Goal: Information Seeking & Learning: Learn about a topic

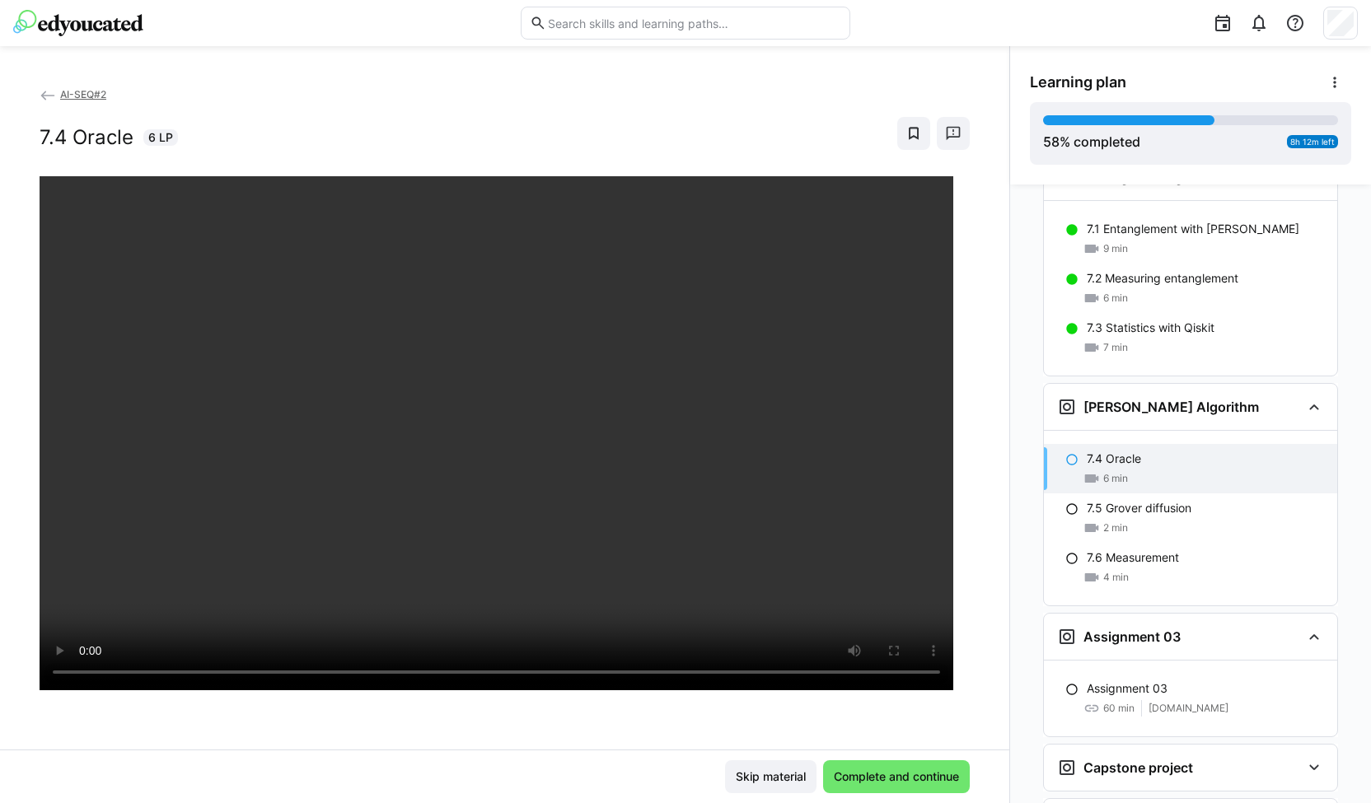
scroll to position [2635, 0]
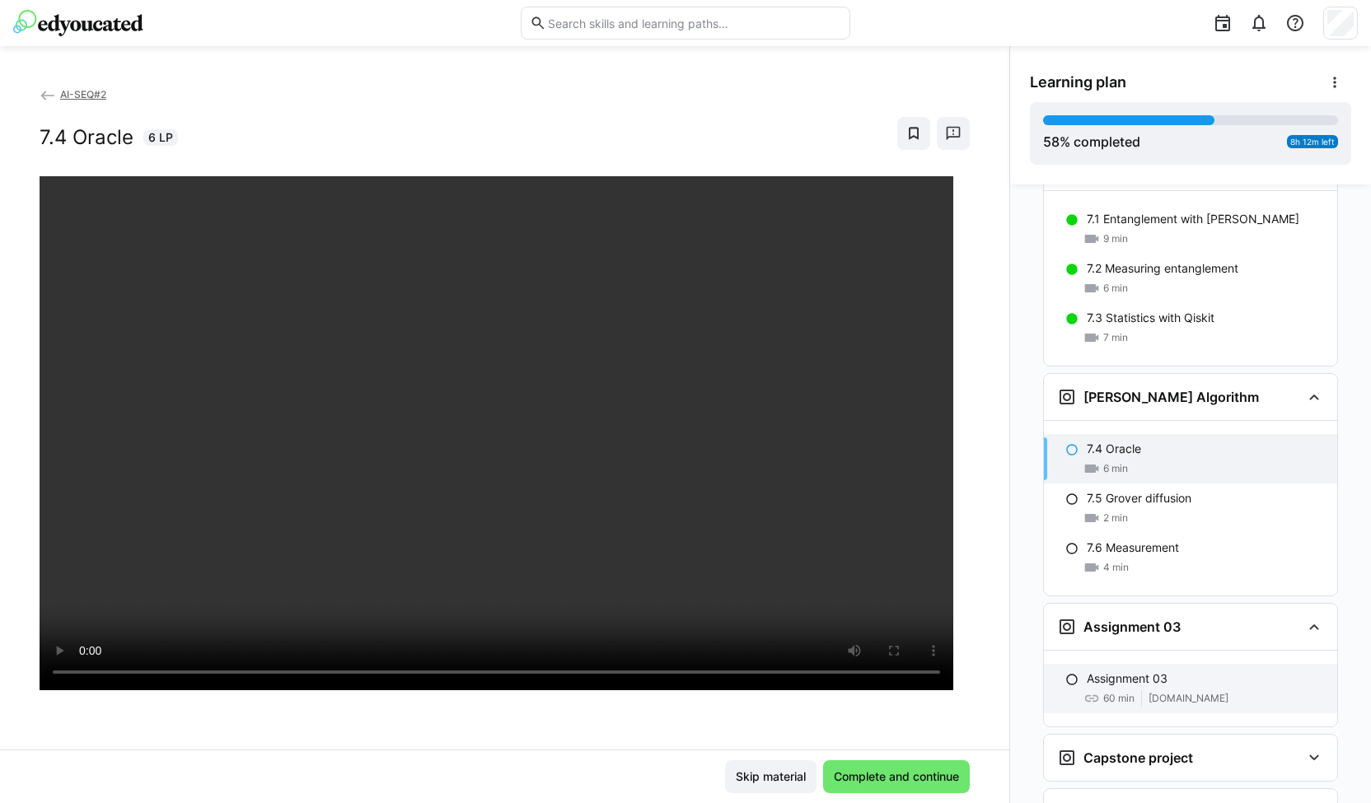
click at [1129, 664] on div "Assignment 03 60 min classroom.github.com" at bounding box center [1190, 688] width 293 height 49
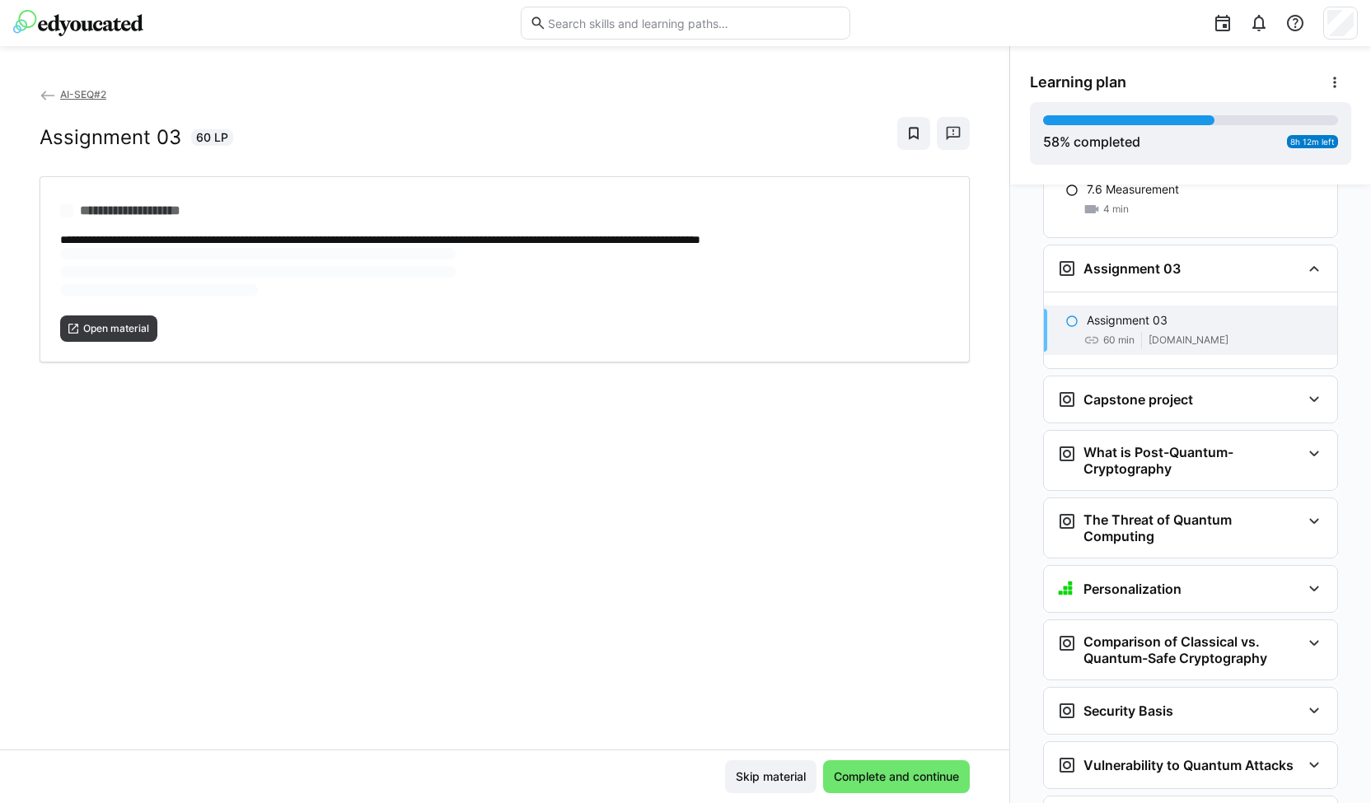
scroll to position [3001, 0]
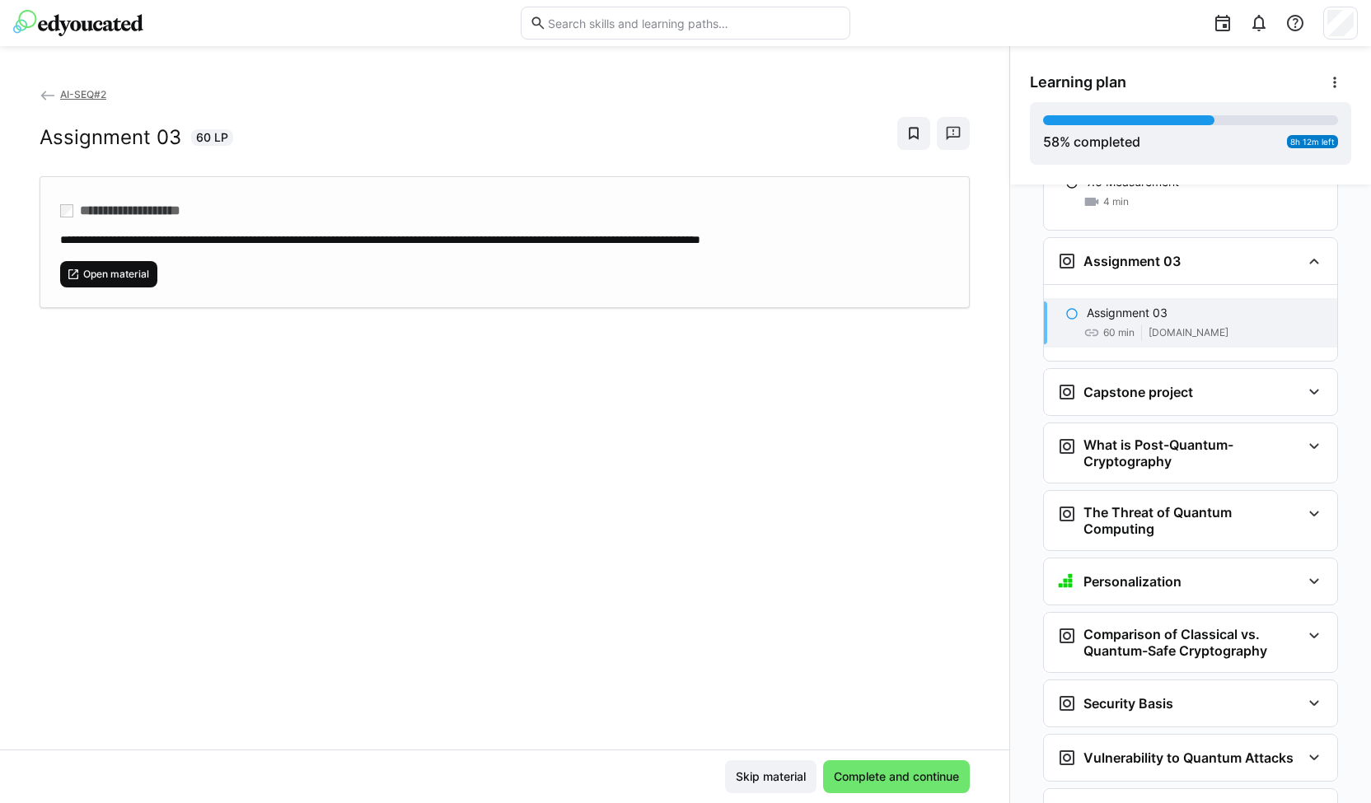
click at [135, 271] on span "Open material" at bounding box center [116, 274] width 69 height 13
click at [880, 765] on span "Complete and continue" at bounding box center [896, 777] width 147 height 33
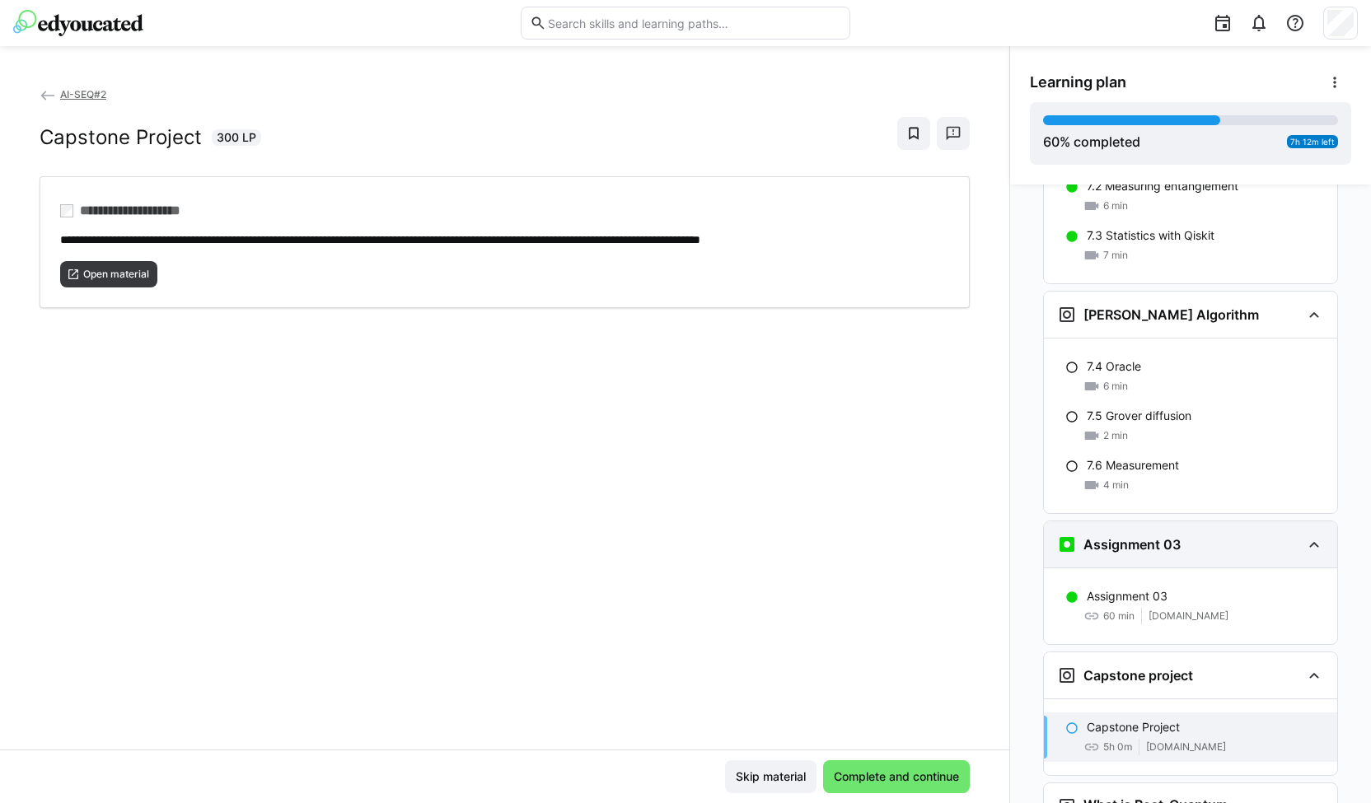
scroll to position [2716, 0]
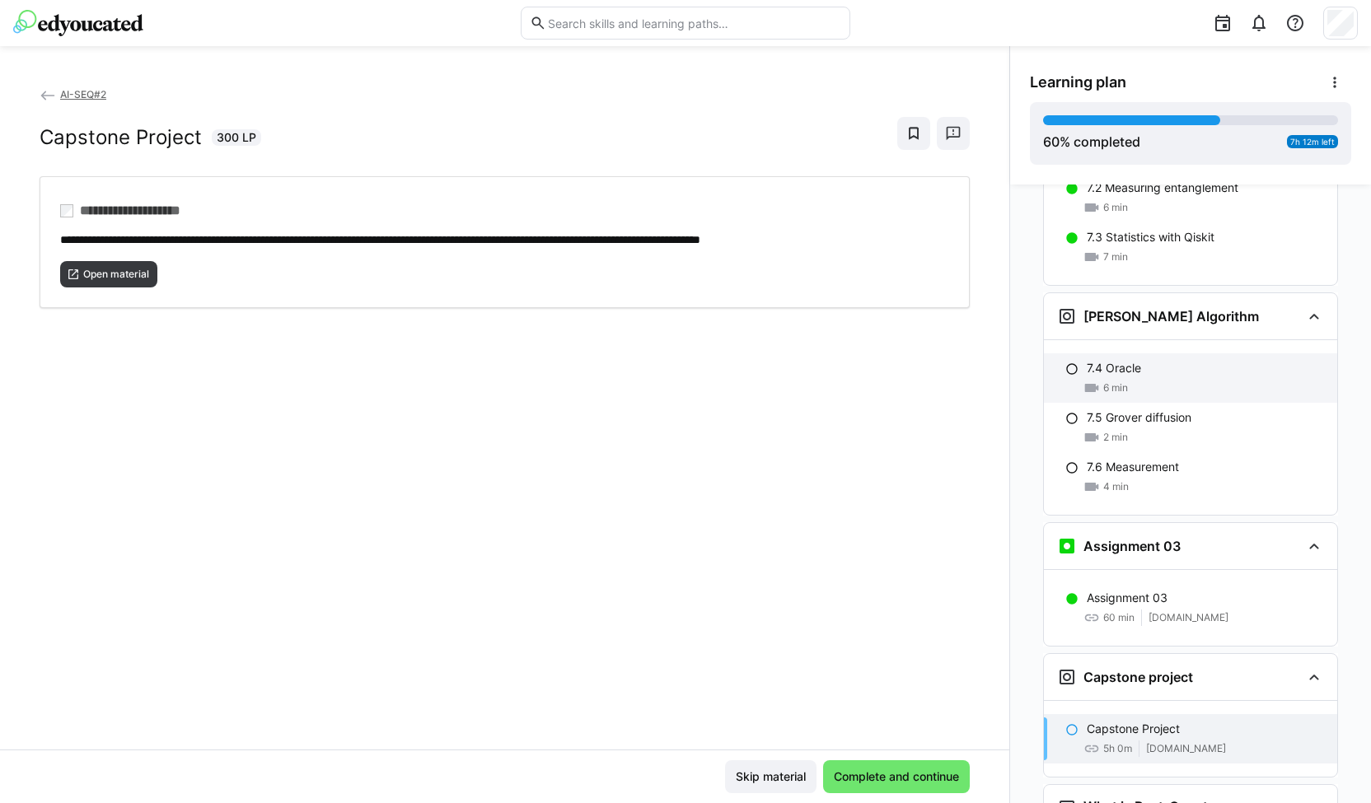
click at [1131, 380] on div "6 min" at bounding box center [1205, 388] width 237 height 16
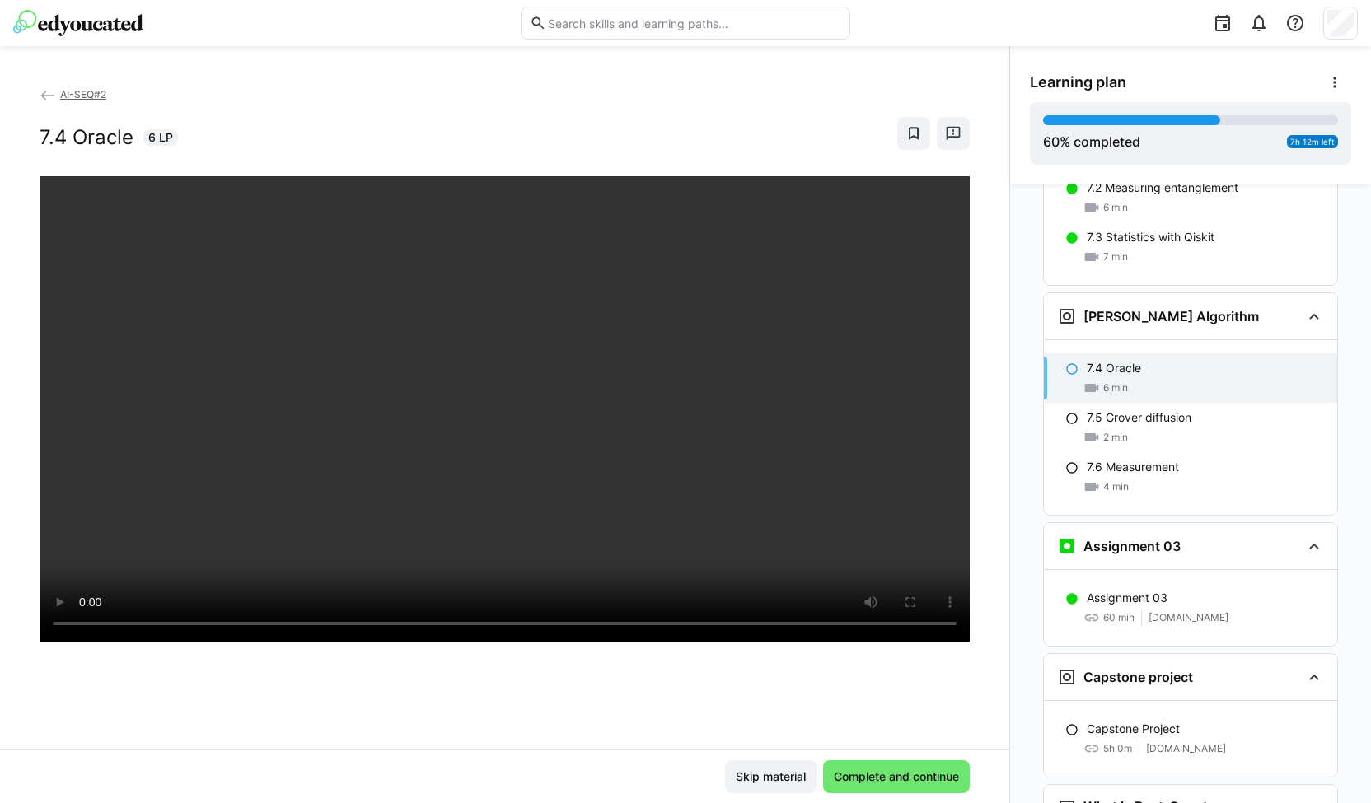
scroll to position [2772, 0]
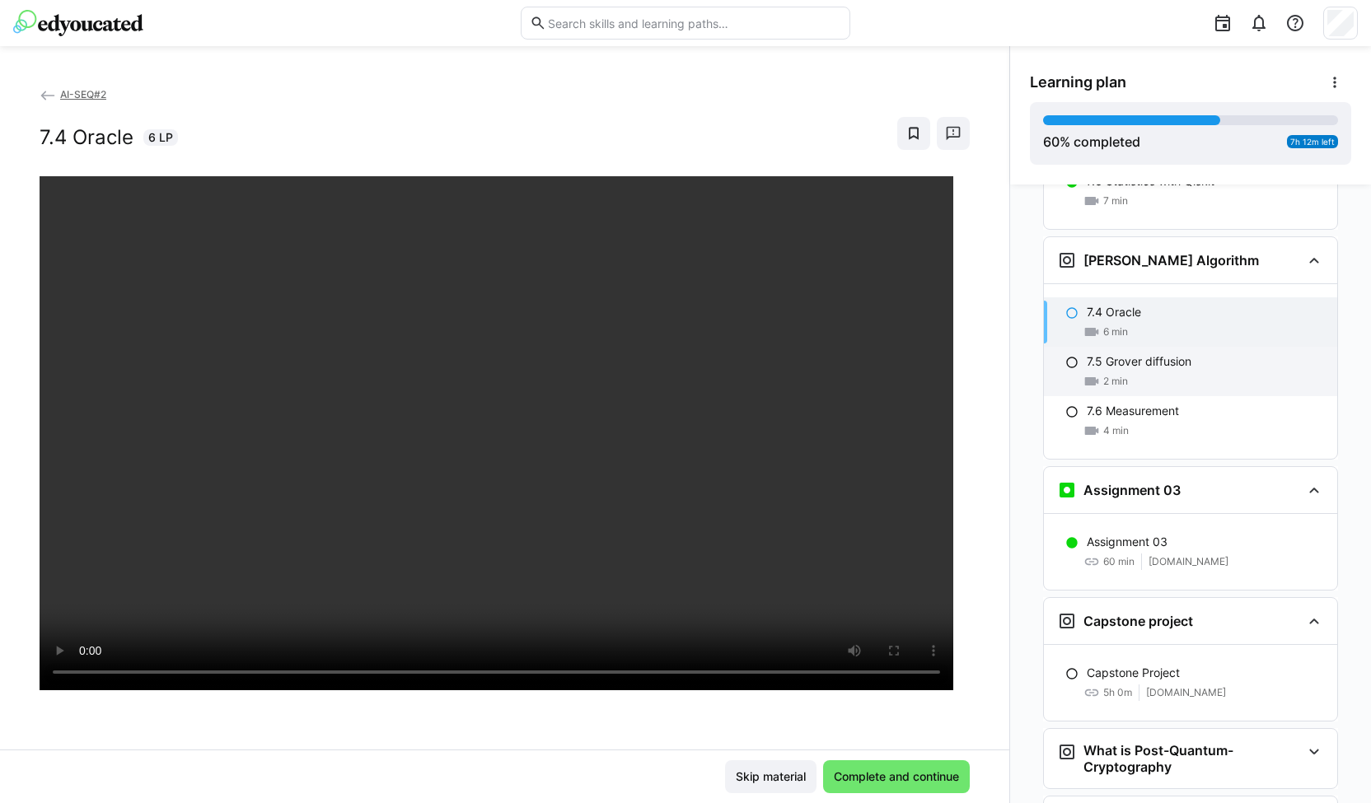
click at [1132, 373] on div "2 min" at bounding box center [1205, 381] width 237 height 16
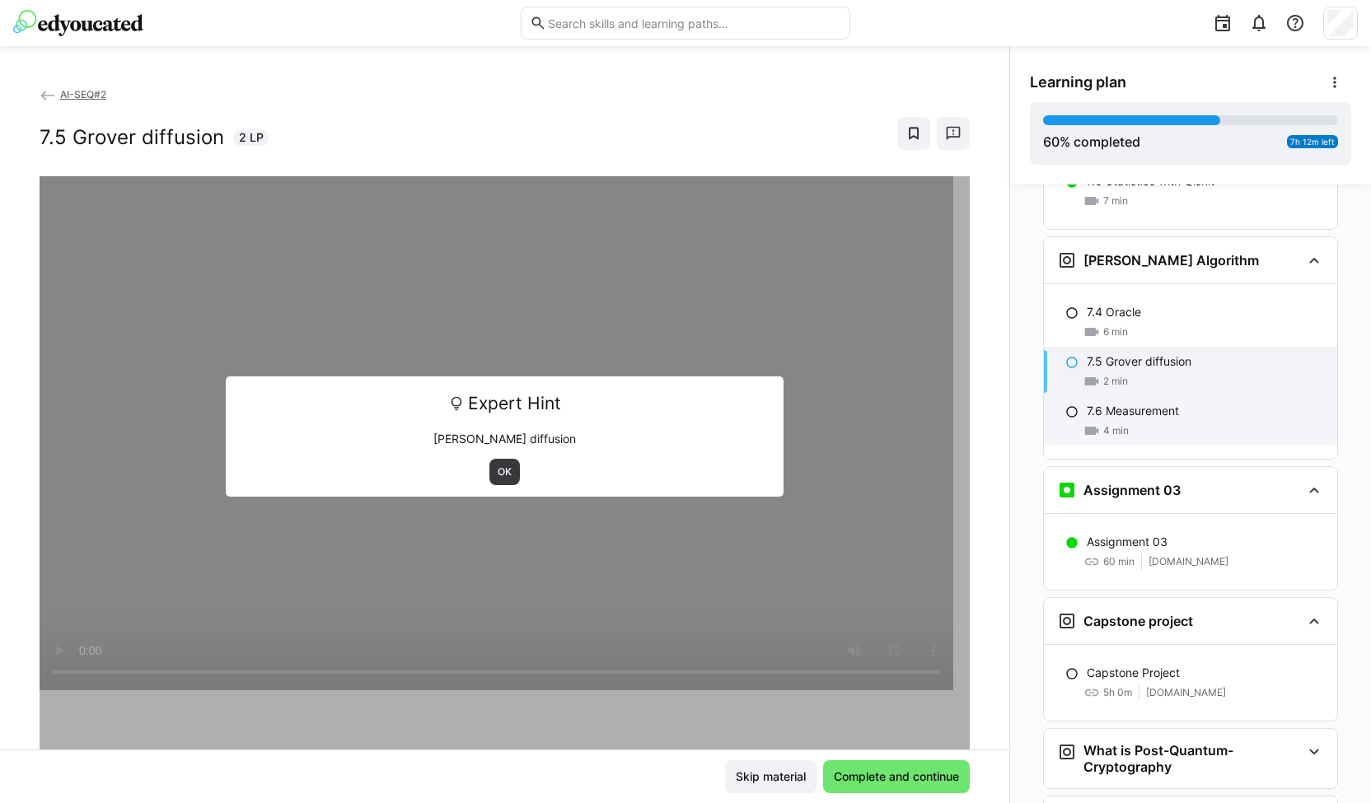
click at [1132, 423] on div "4 min" at bounding box center [1205, 431] width 237 height 16
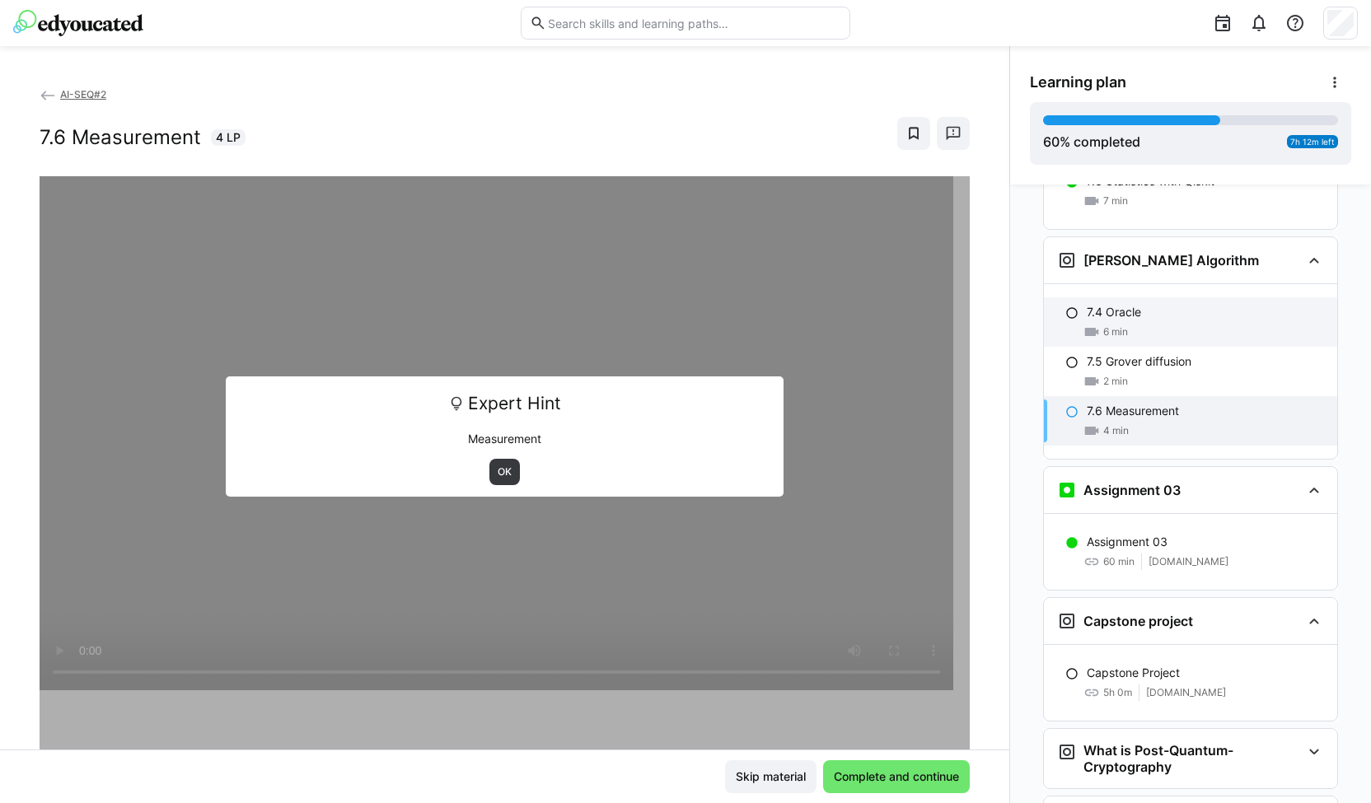
click at [1110, 304] on p "7.4 Oracle" at bounding box center [1114, 312] width 54 height 16
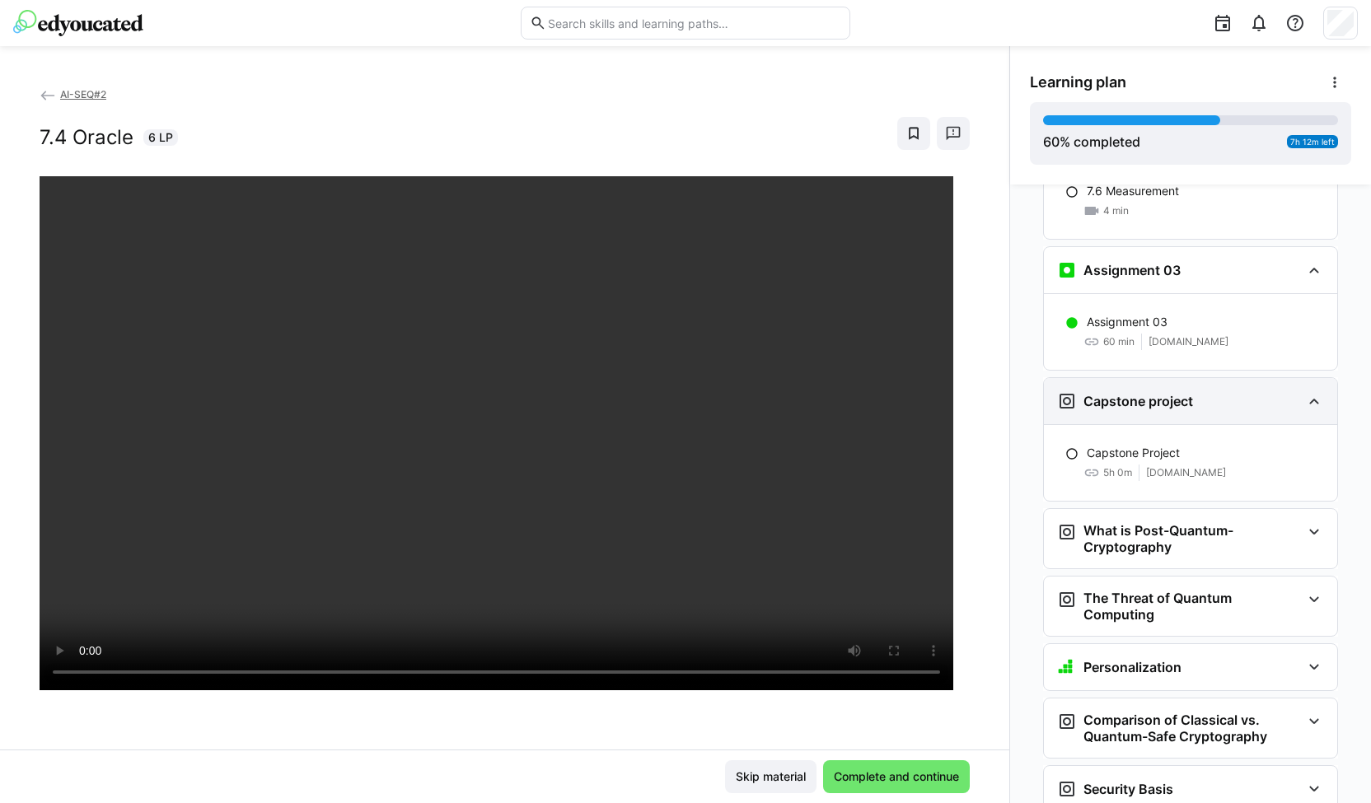
scroll to position [3052, 0]
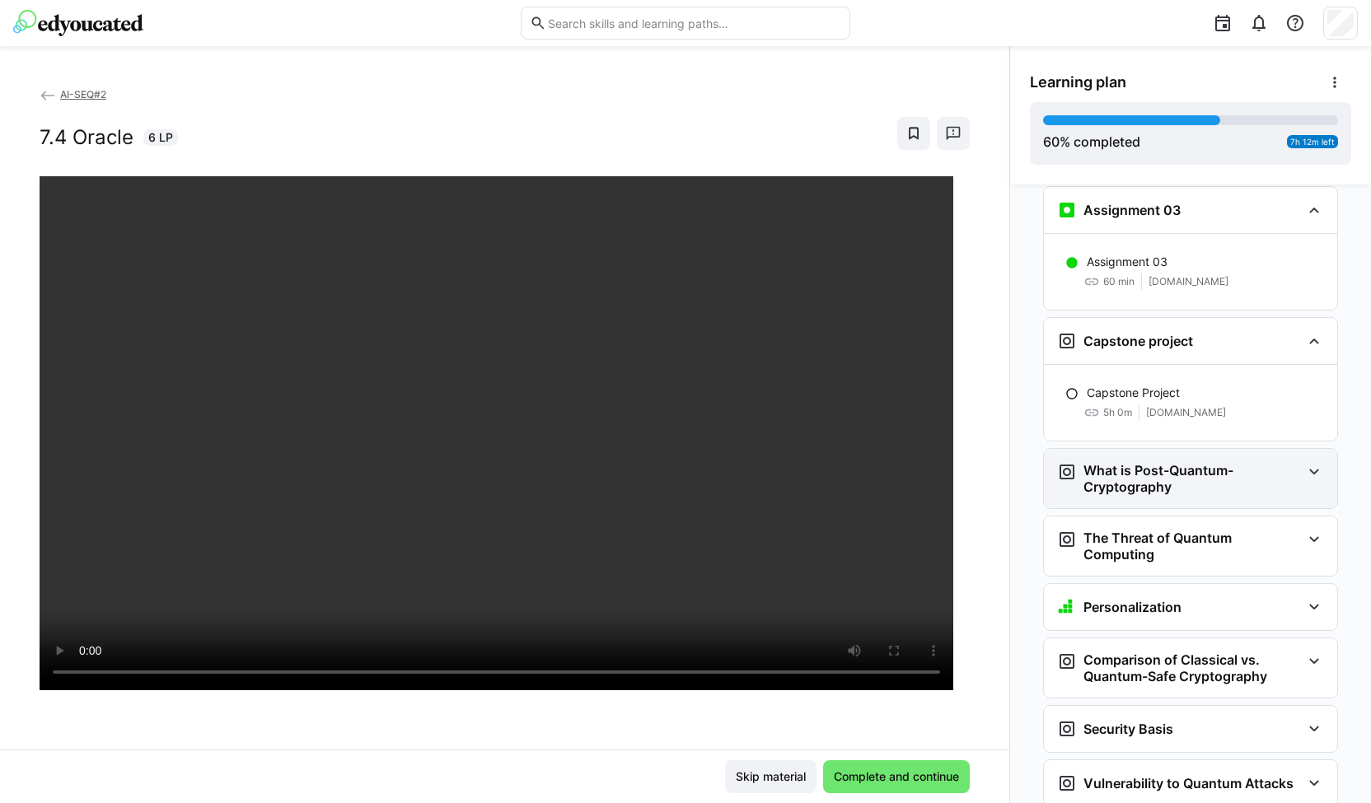
click at [1174, 462] on h3 "What is Post-Quantum-Cryptography" at bounding box center [1193, 478] width 218 height 33
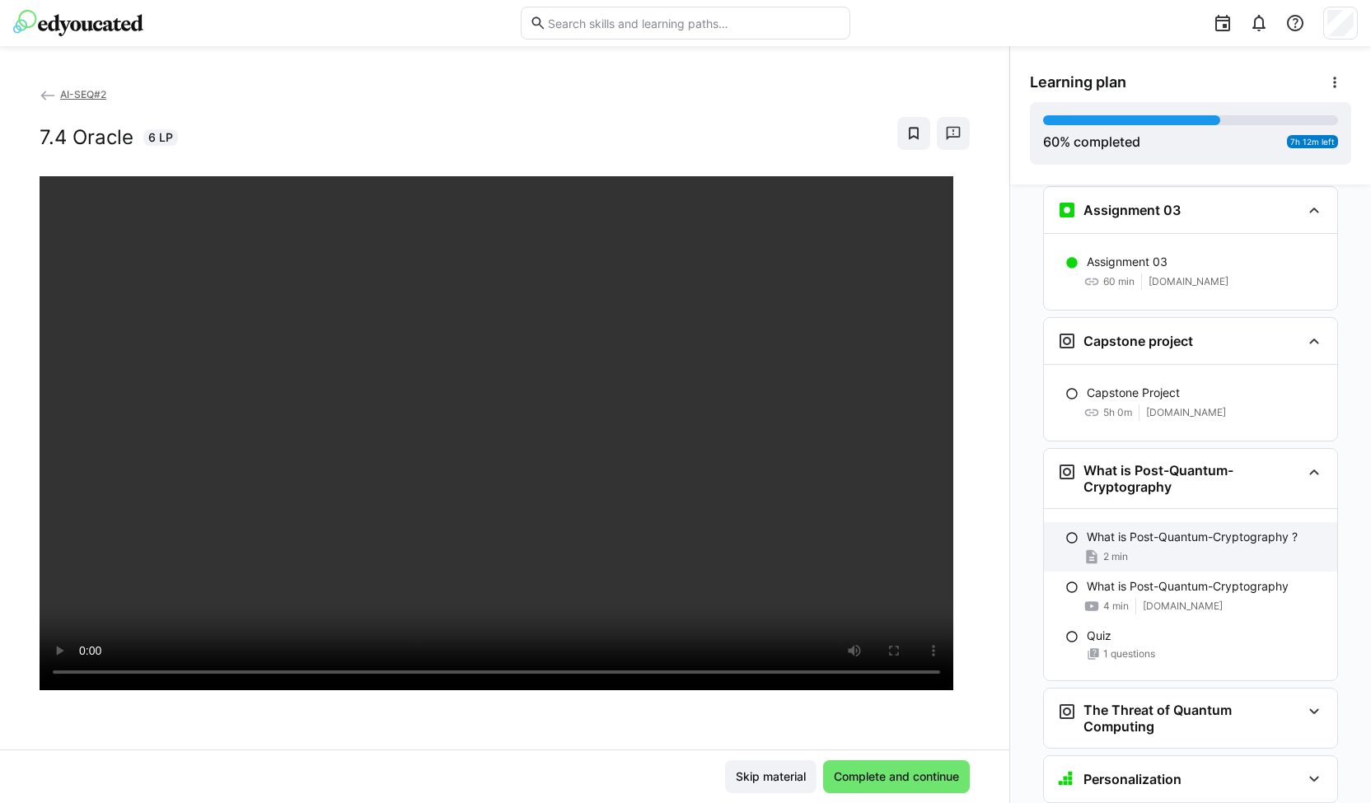
click at [1155, 549] on div "2 min" at bounding box center [1205, 557] width 237 height 16
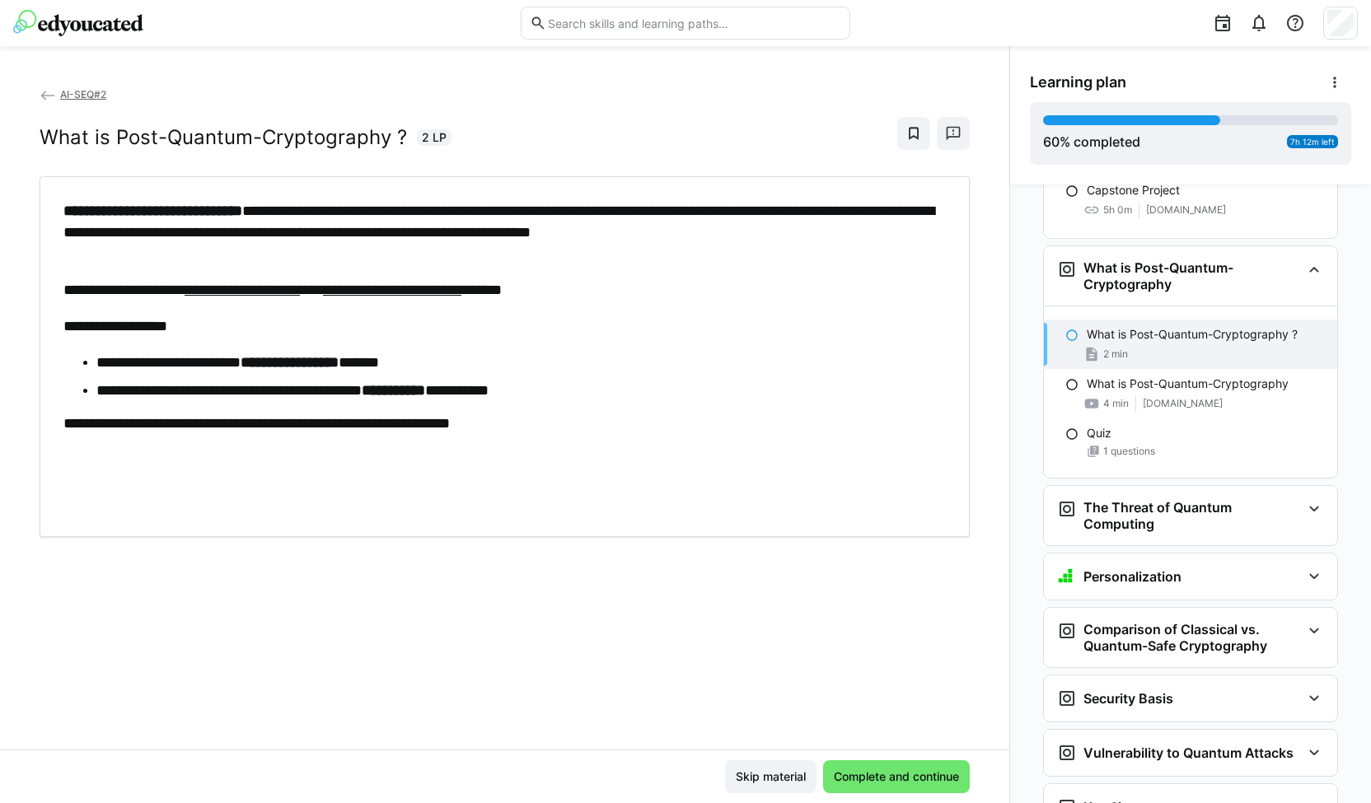
scroll to position [3261, 0]
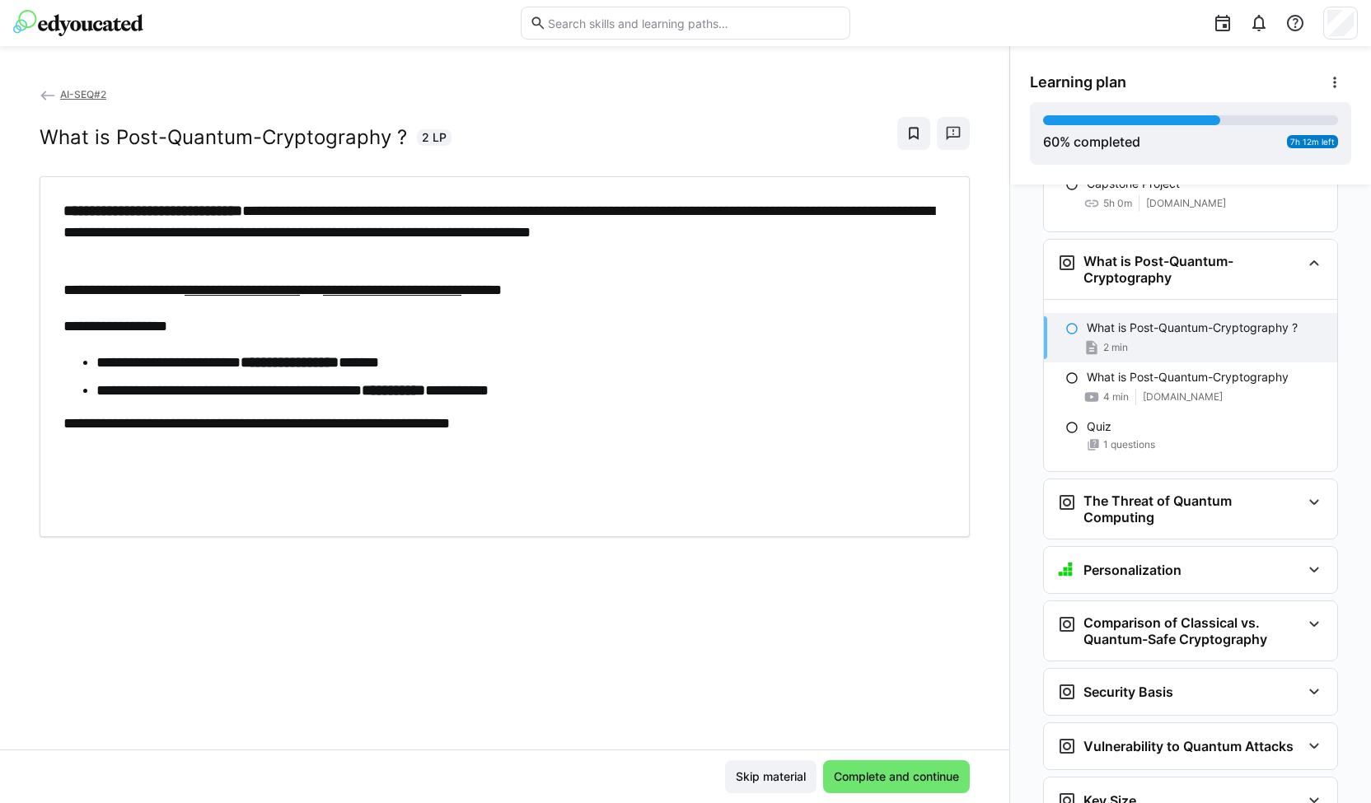
click at [762, 368] on li "**********" at bounding box center [517, 362] width 842 height 21
click at [906, 771] on span "Complete and continue" at bounding box center [896, 777] width 130 height 16
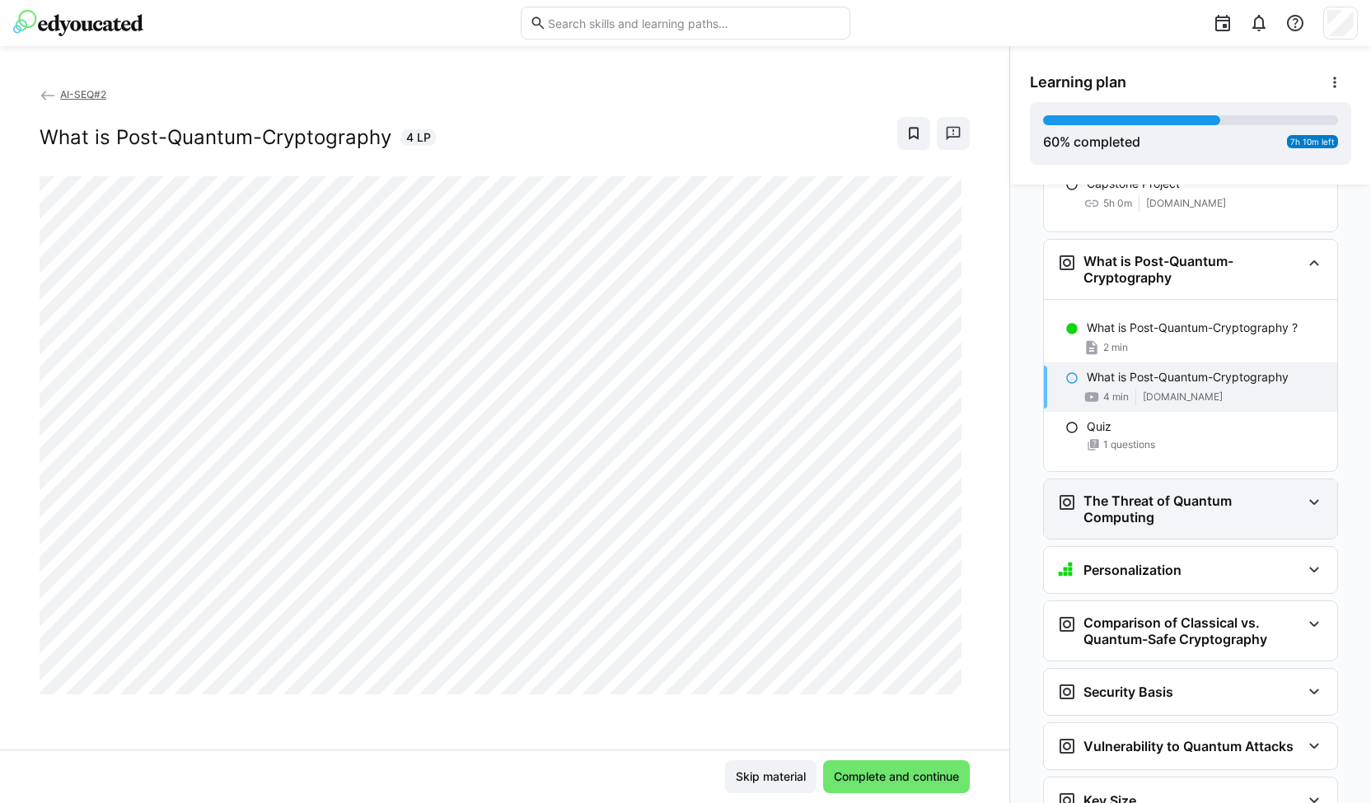
click at [1143, 493] on h3 "The Threat of Quantum Computing" at bounding box center [1193, 509] width 218 height 33
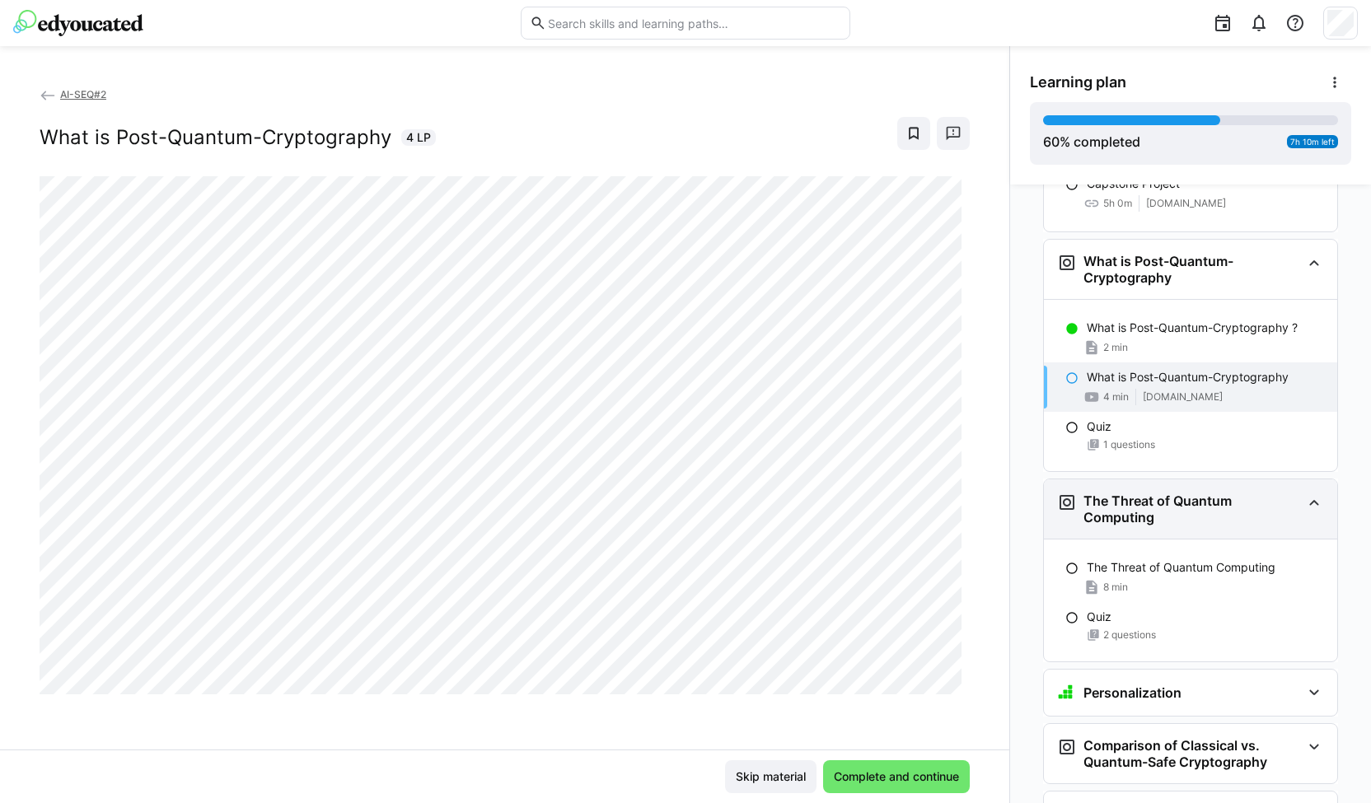
click at [1140, 493] on h3 "The Threat of Quantum Computing" at bounding box center [1193, 509] width 218 height 33
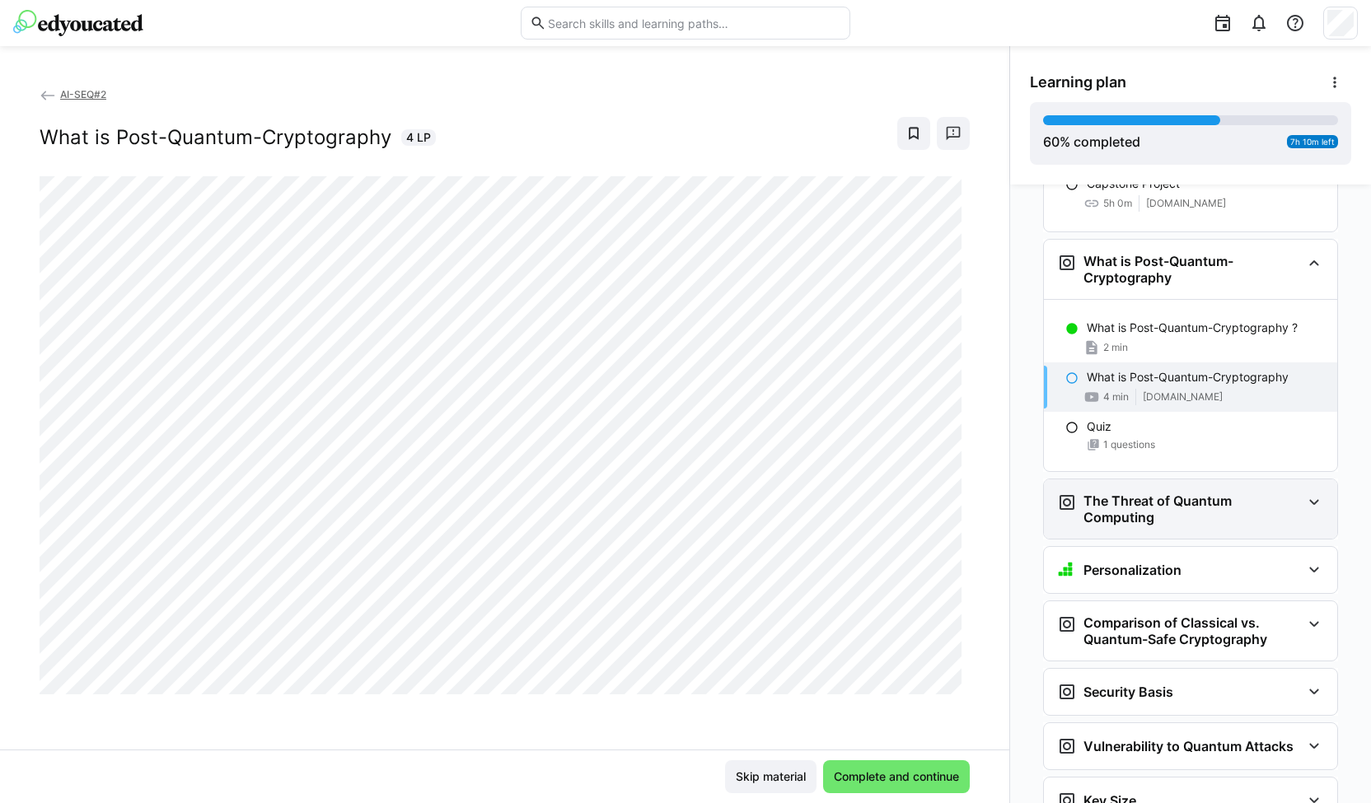
click at [1287, 480] on div "The Threat of Quantum Computing" at bounding box center [1190, 509] width 293 height 59
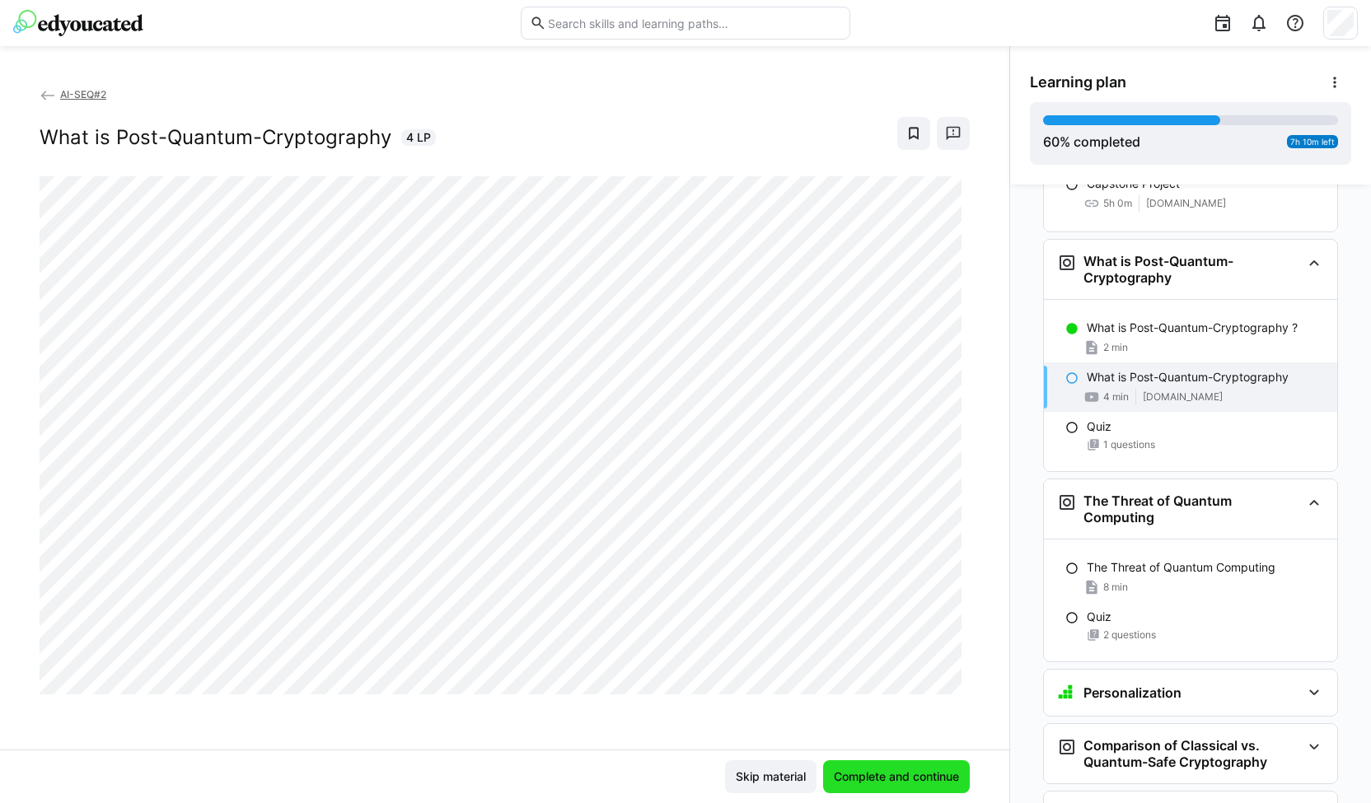
click at [892, 784] on span "Complete and continue" at bounding box center [896, 777] width 130 height 16
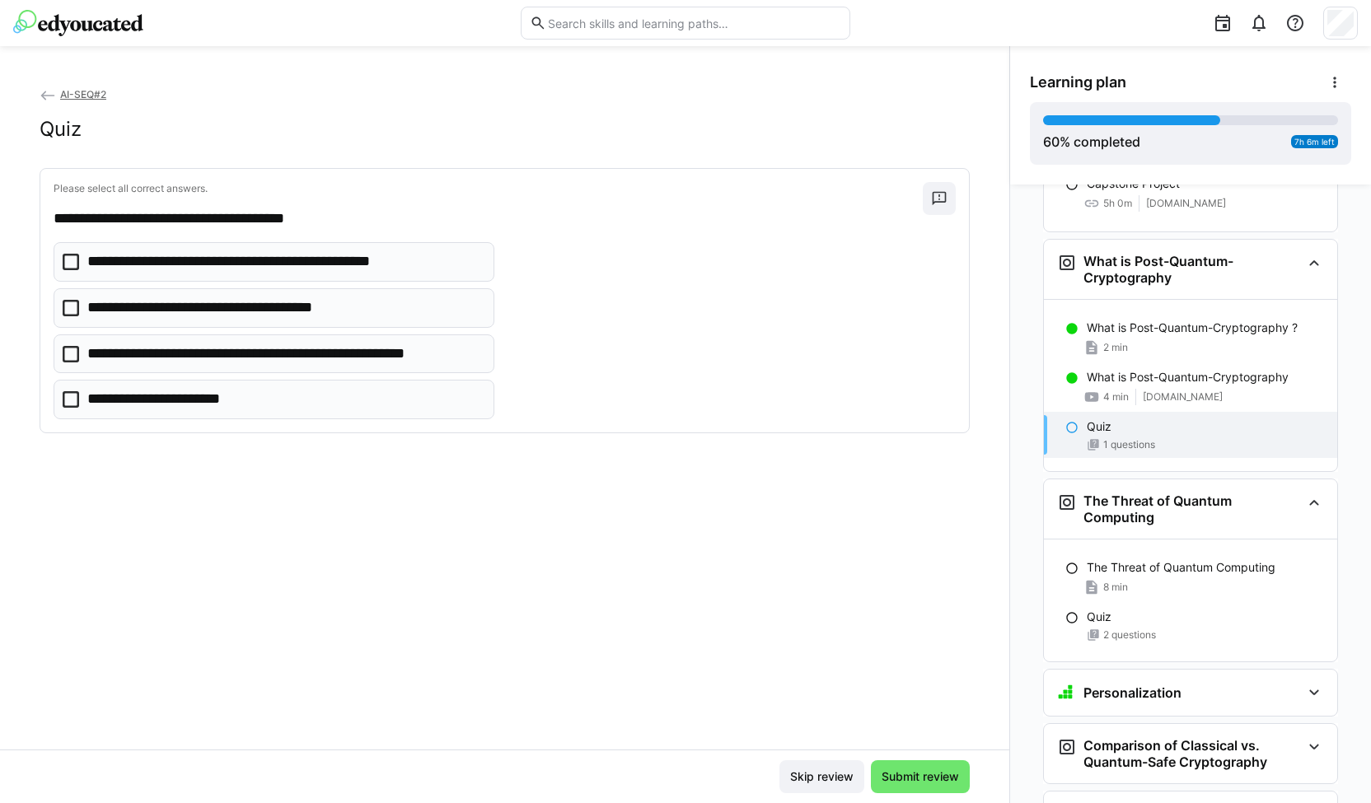
click at [71, 304] on icon at bounding box center [71, 308] width 16 height 16
click at [71, 355] on icon at bounding box center [71, 354] width 16 height 16
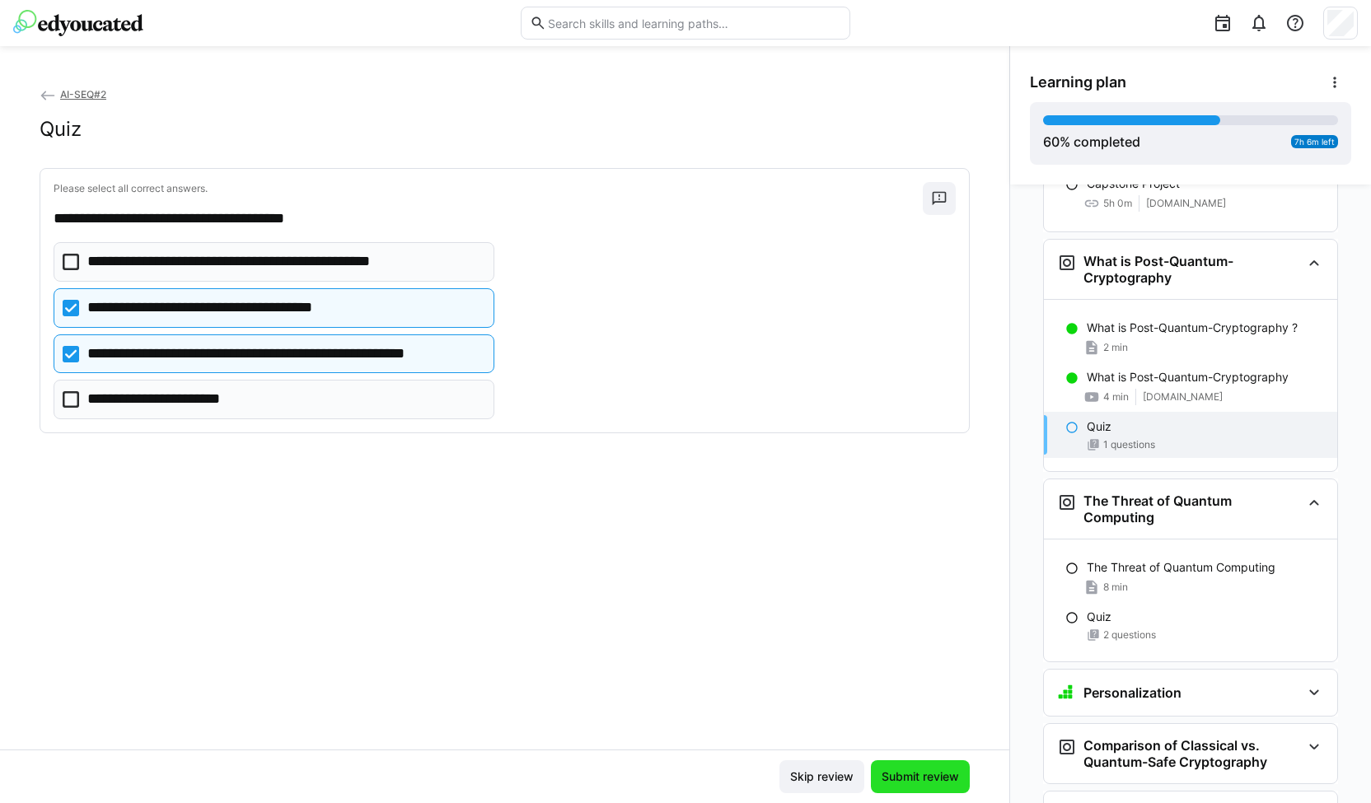
click at [894, 773] on span "Submit review" at bounding box center [920, 777] width 82 height 16
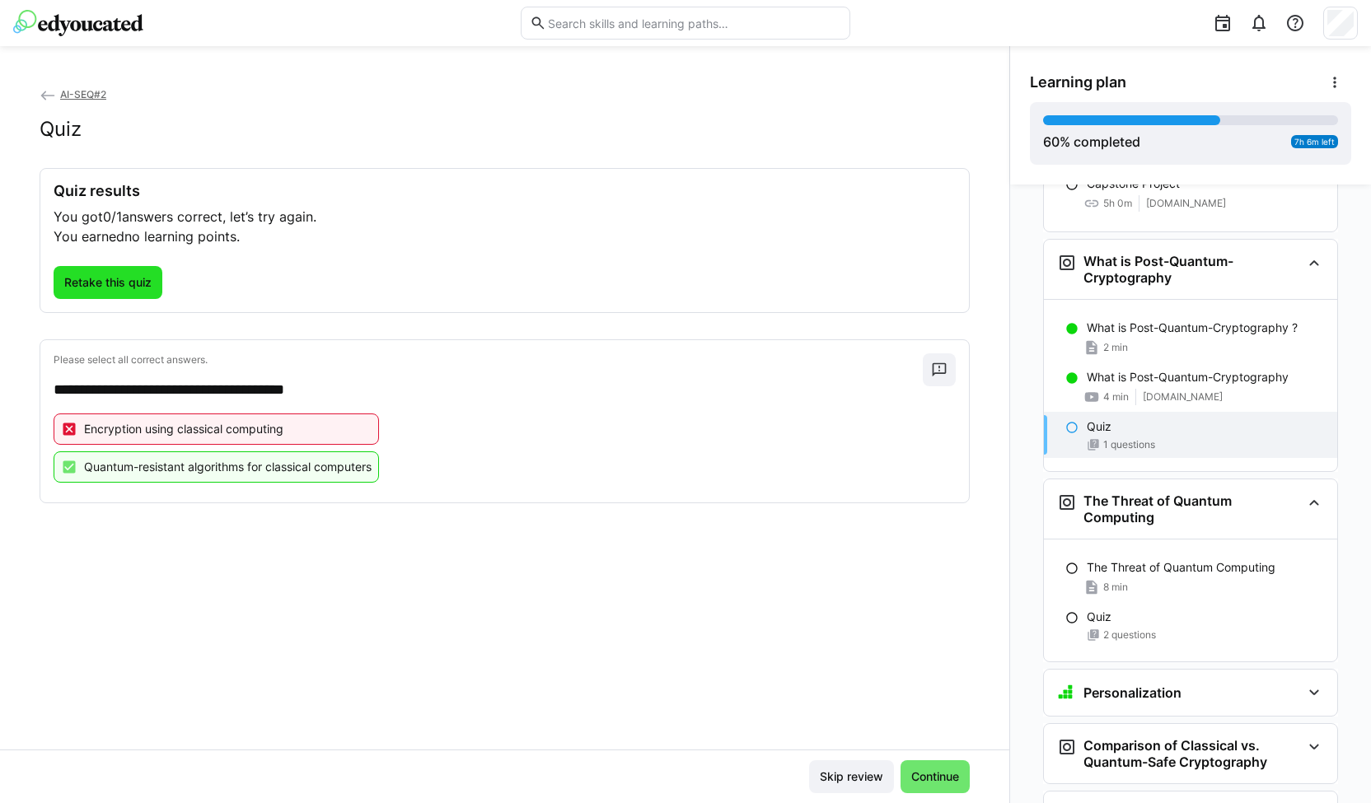
click at [110, 279] on span "Retake this quiz" at bounding box center [108, 282] width 92 height 16
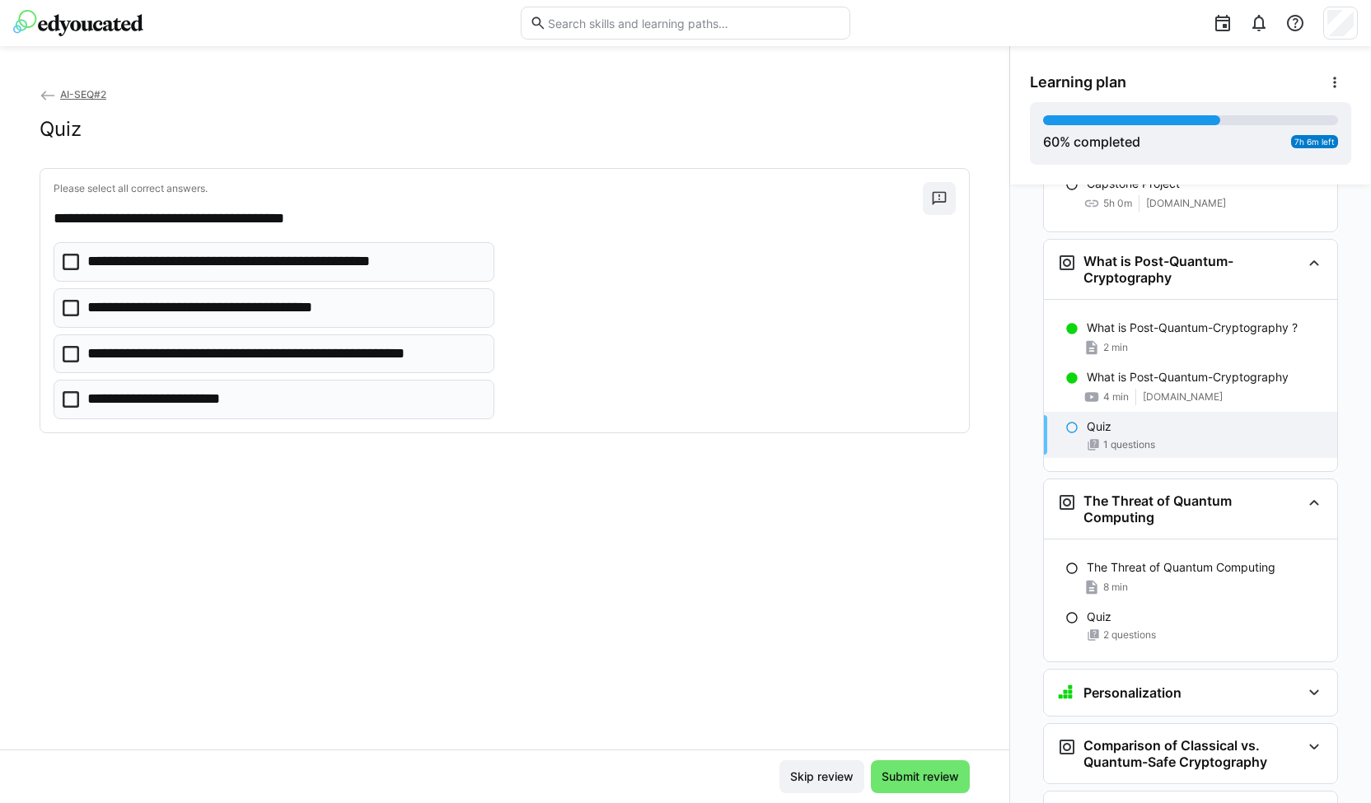
click at [91, 345] on p "**********" at bounding box center [284, 354] width 395 height 21
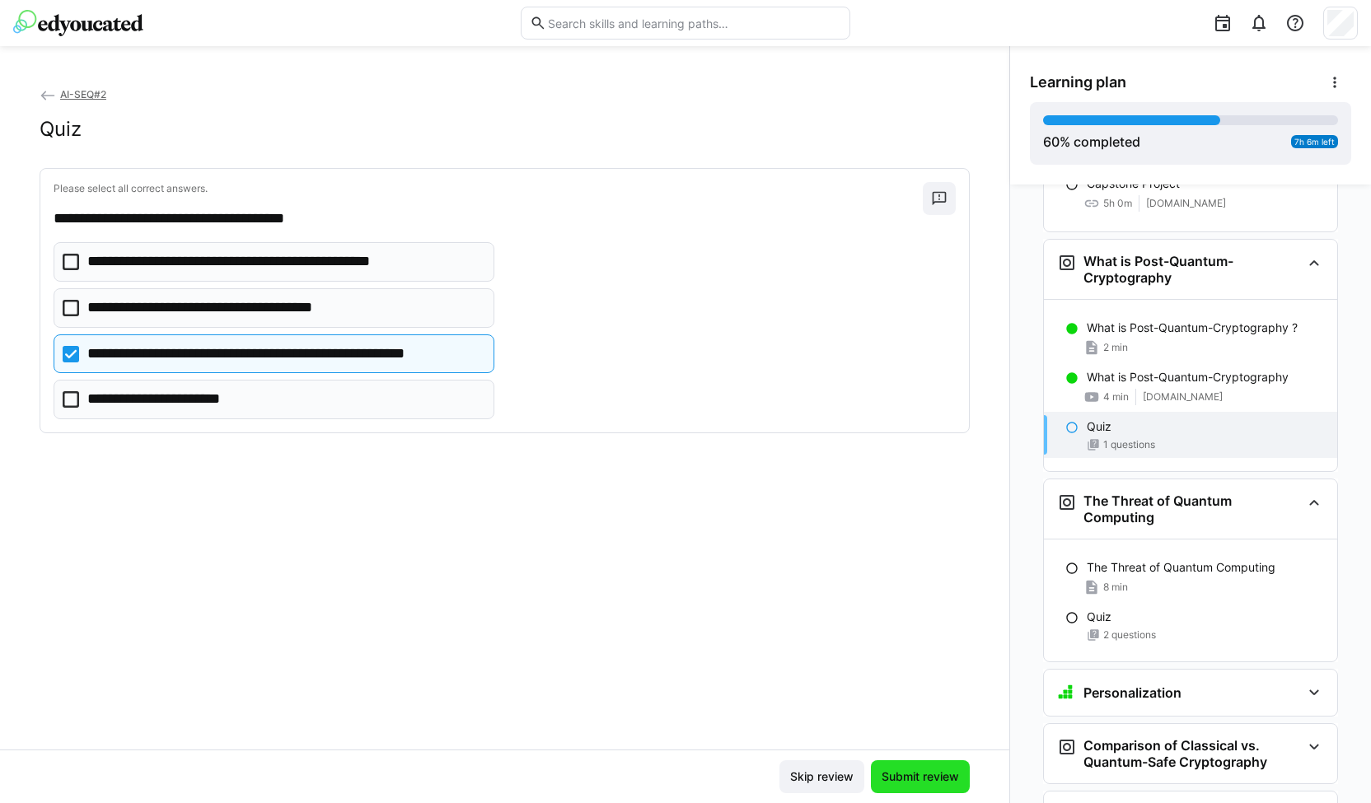
click at [905, 772] on span "Submit review" at bounding box center [920, 777] width 82 height 16
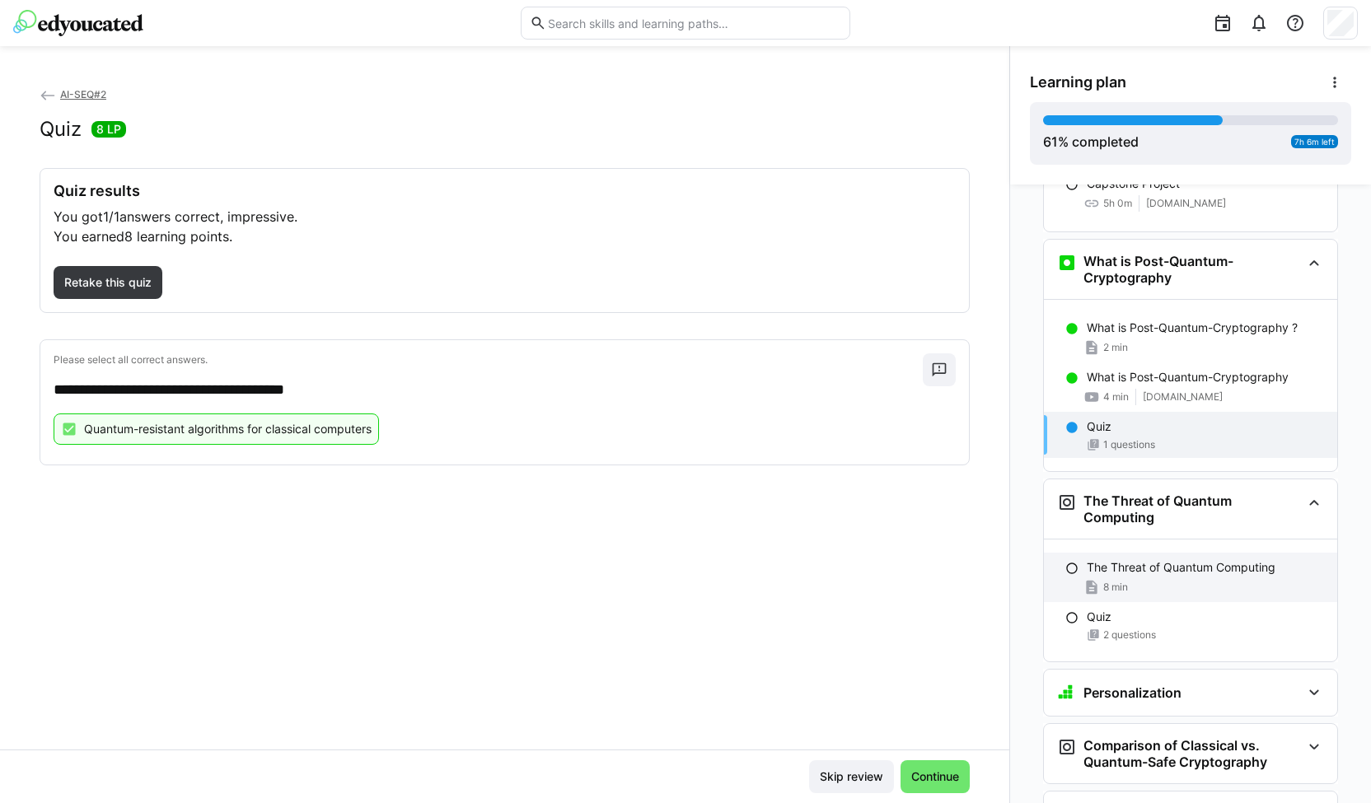
click at [1159, 579] on div "8 min" at bounding box center [1205, 587] width 237 height 16
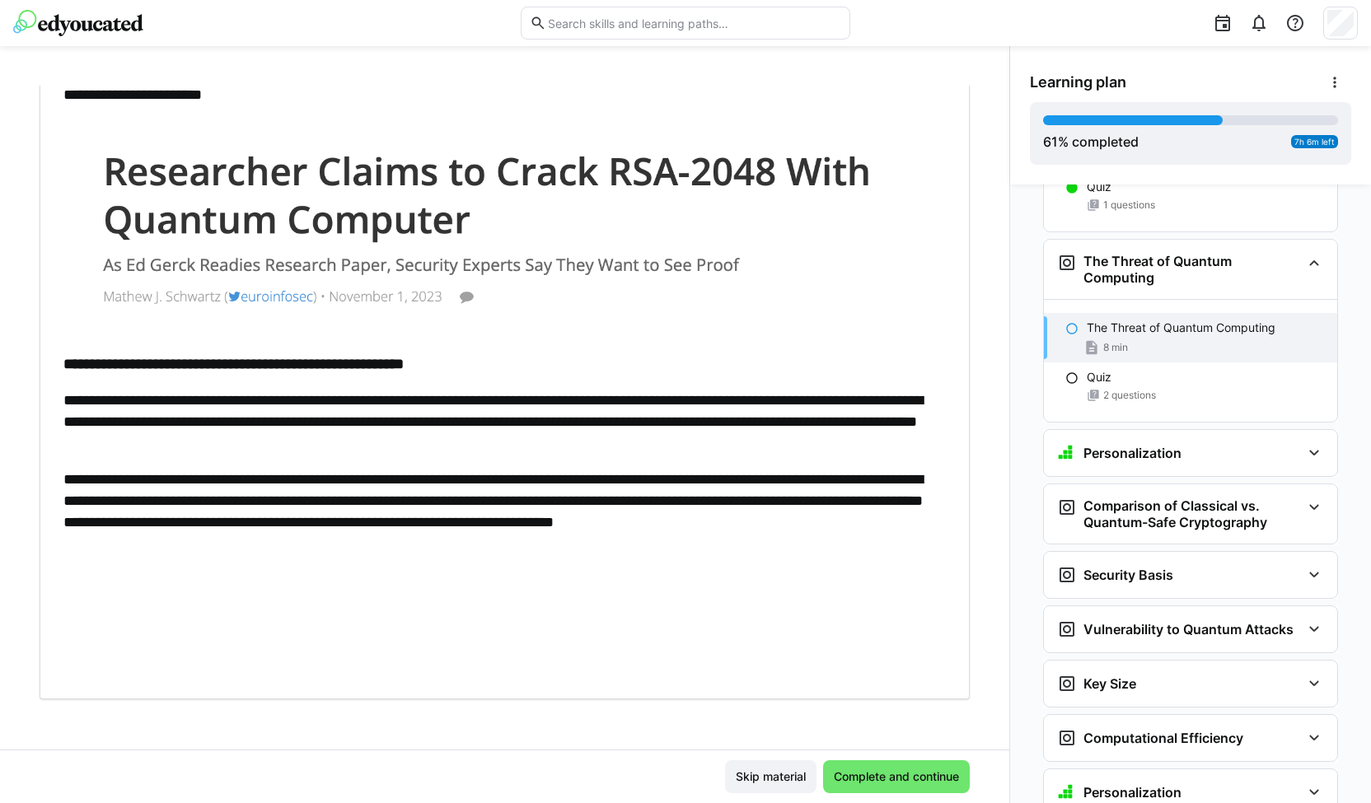
scroll to position [0, 0]
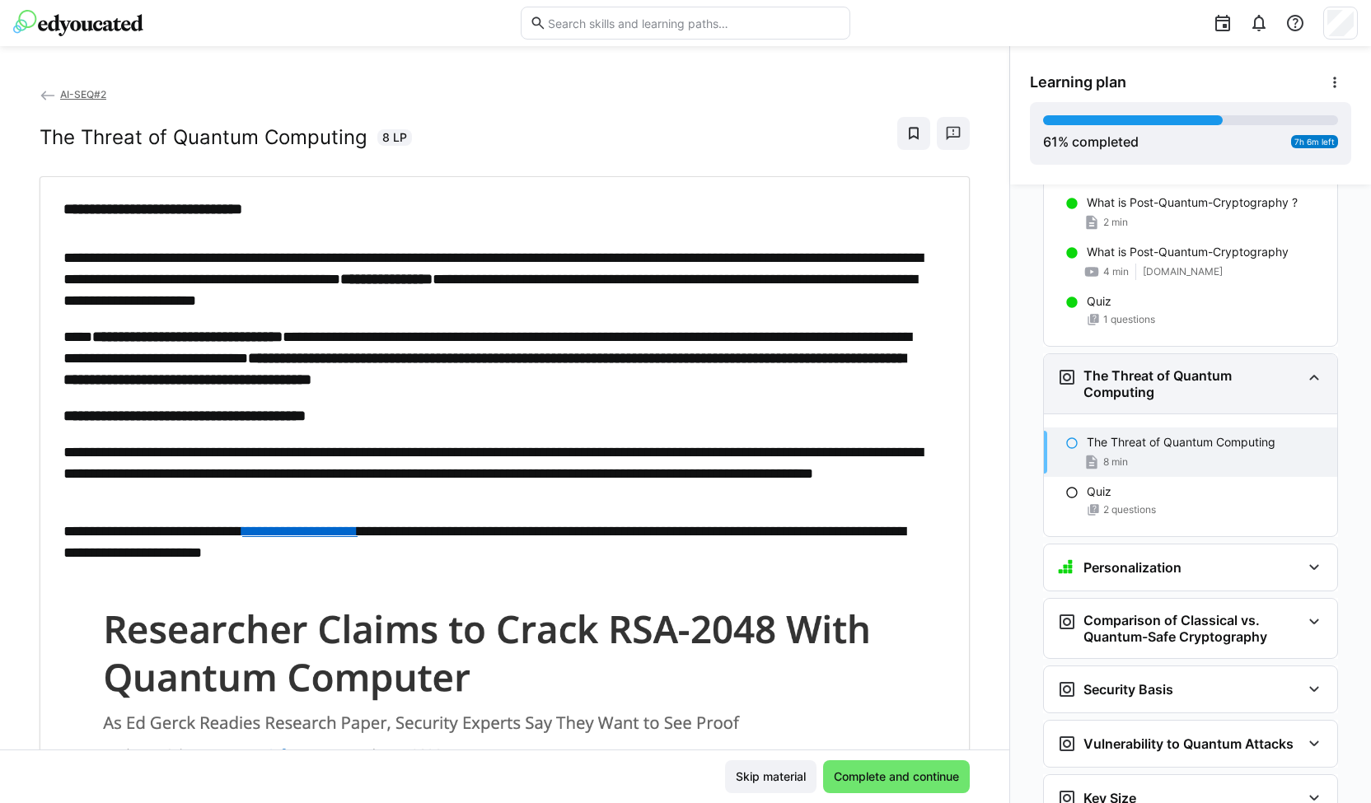
click at [1149, 265] on span "www.youtube.com" at bounding box center [1183, 271] width 80 height 13
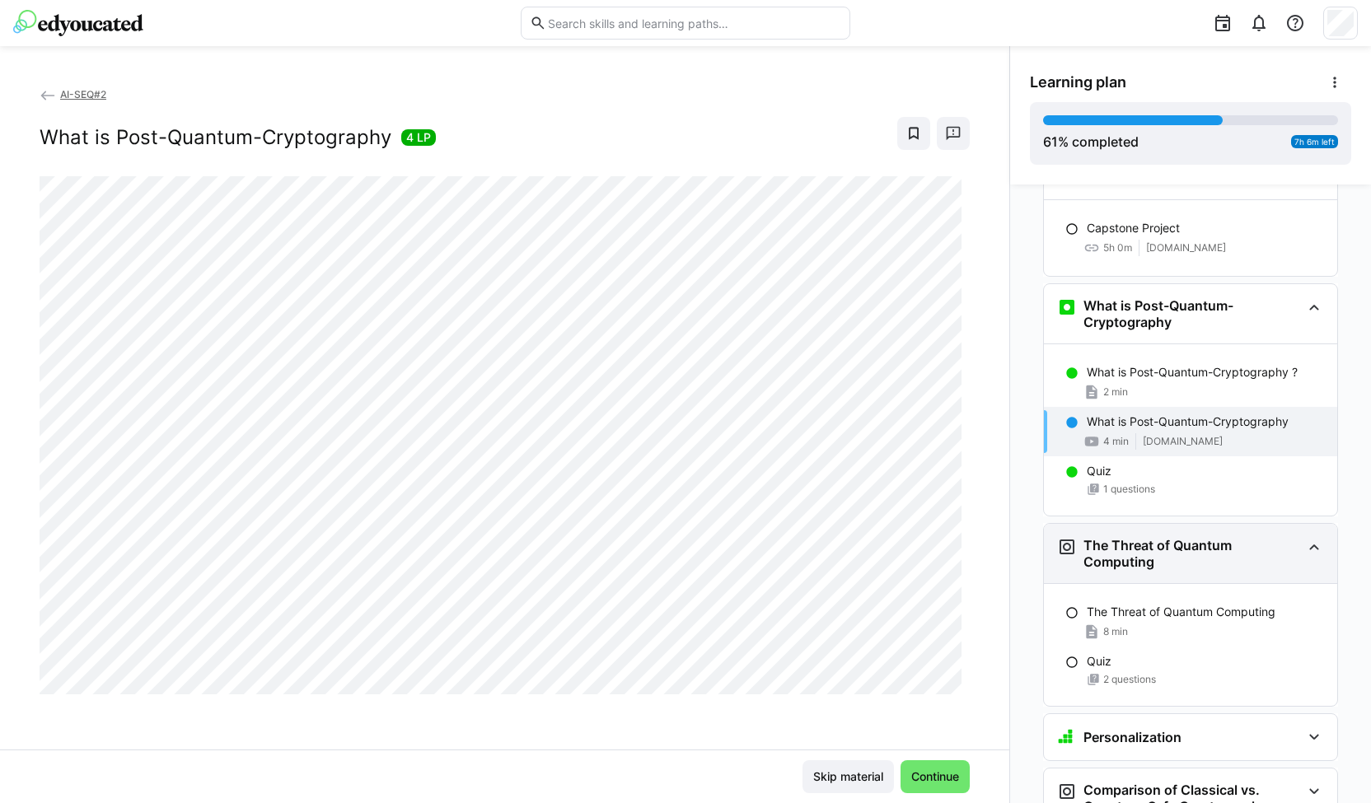
scroll to position [3212, 0]
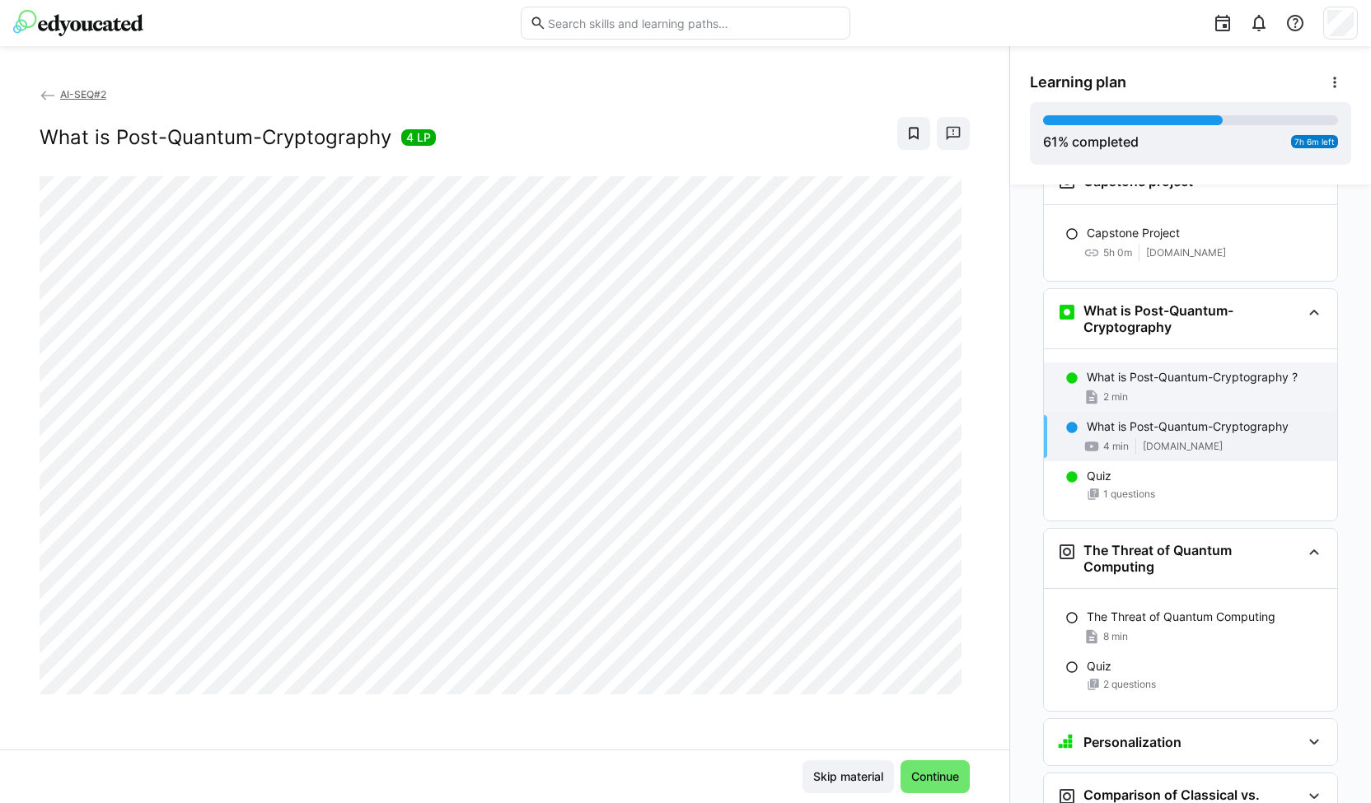
click at [1120, 369] on p "What is Post-Quantum-Cryptography ?" at bounding box center [1192, 377] width 211 height 16
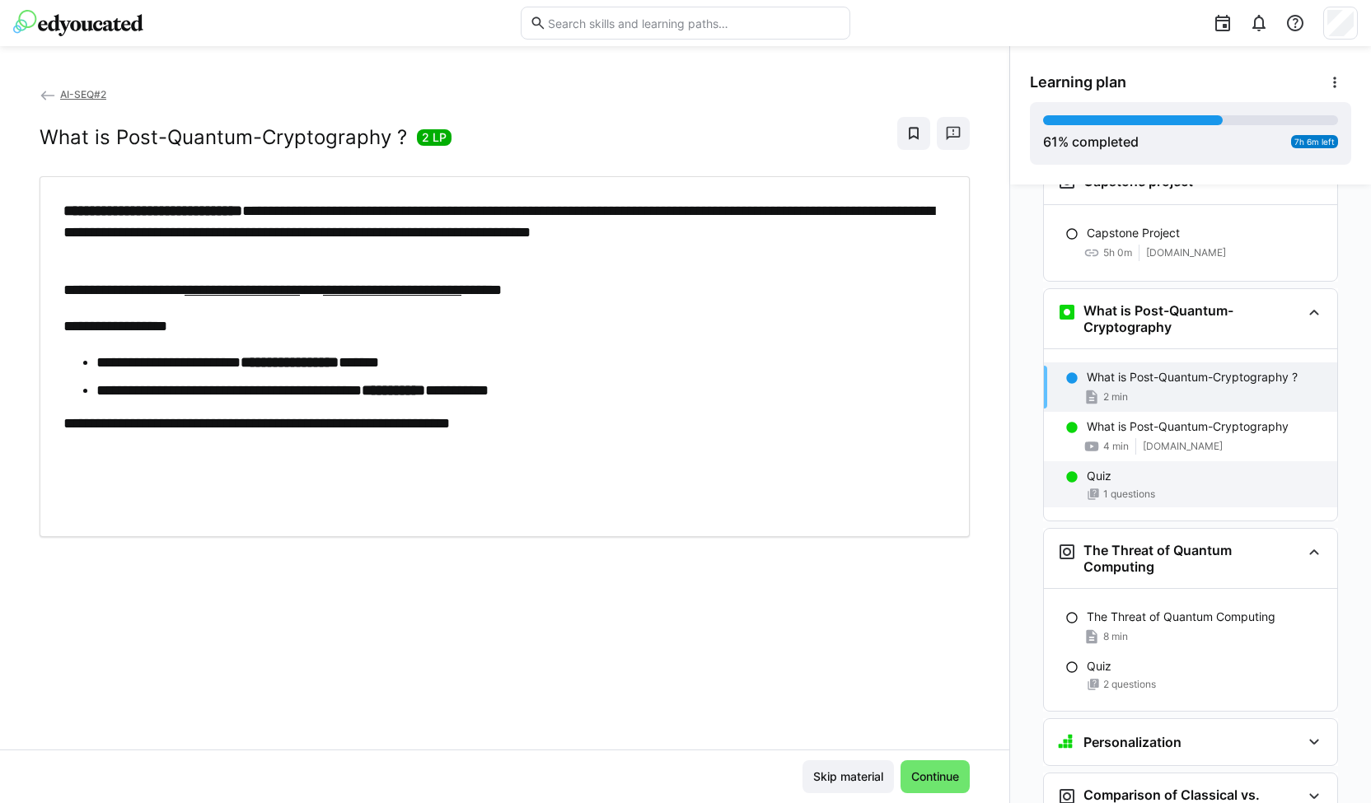
click at [1177, 488] on div "1 questions" at bounding box center [1205, 494] width 237 height 13
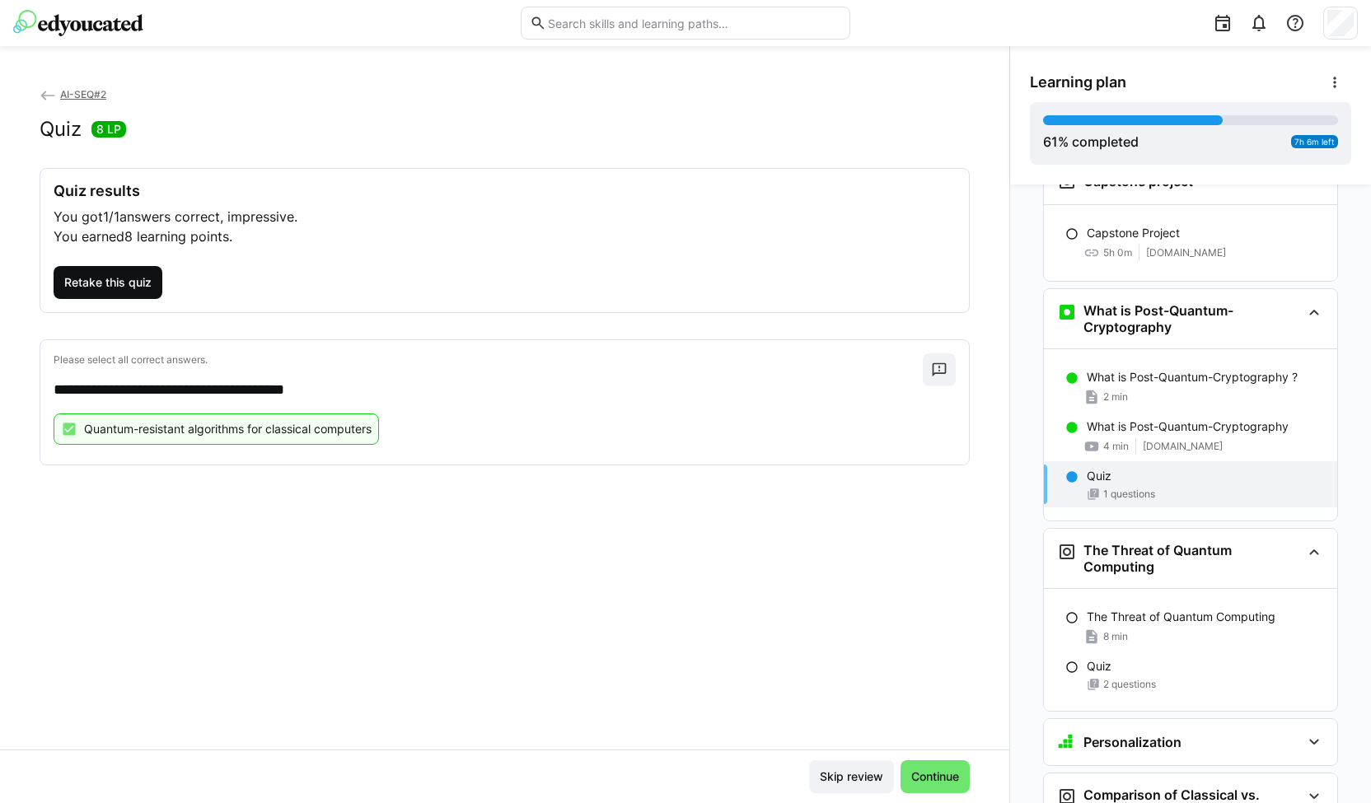
click at [128, 272] on span "Retake this quiz" at bounding box center [108, 282] width 109 height 33
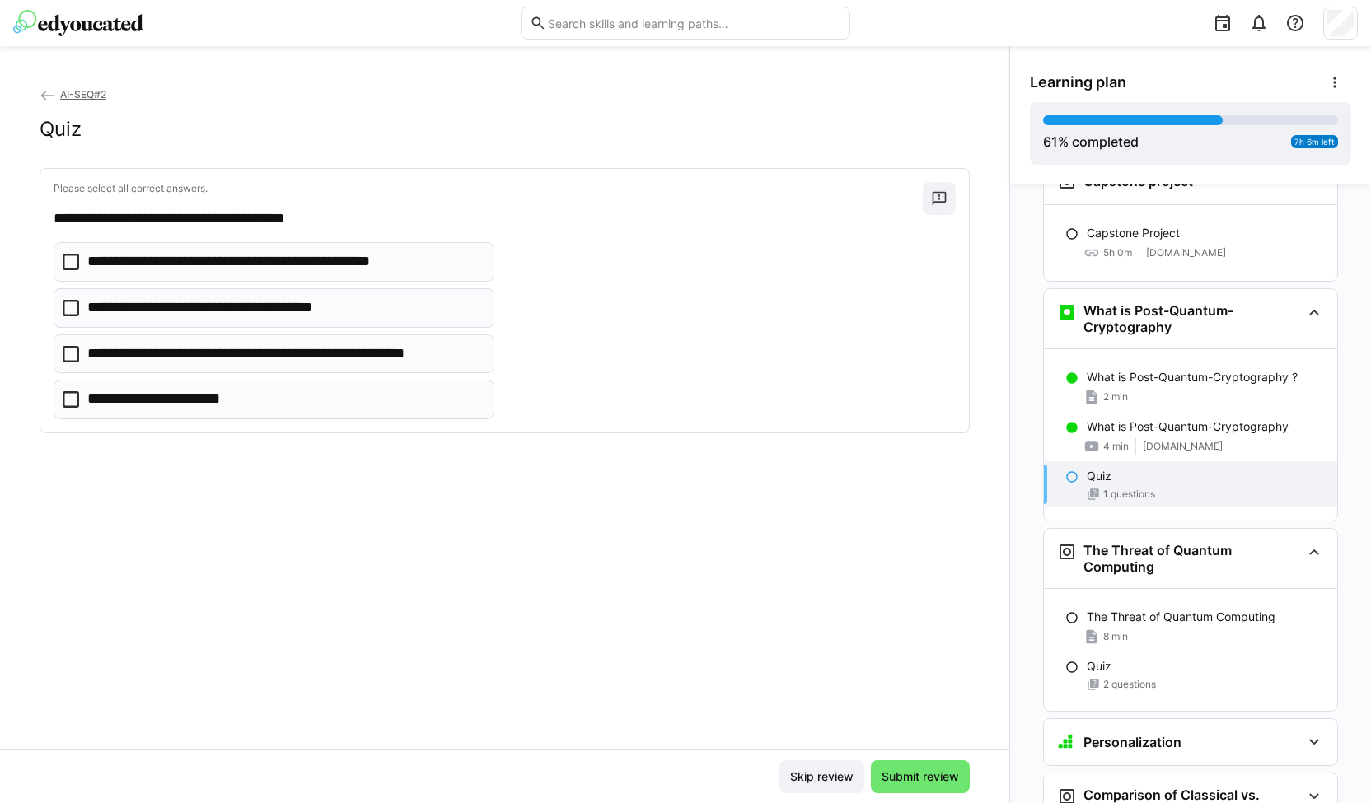
click at [135, 347] on p "**********" at bounding box center [284, 354] width 395 height 21
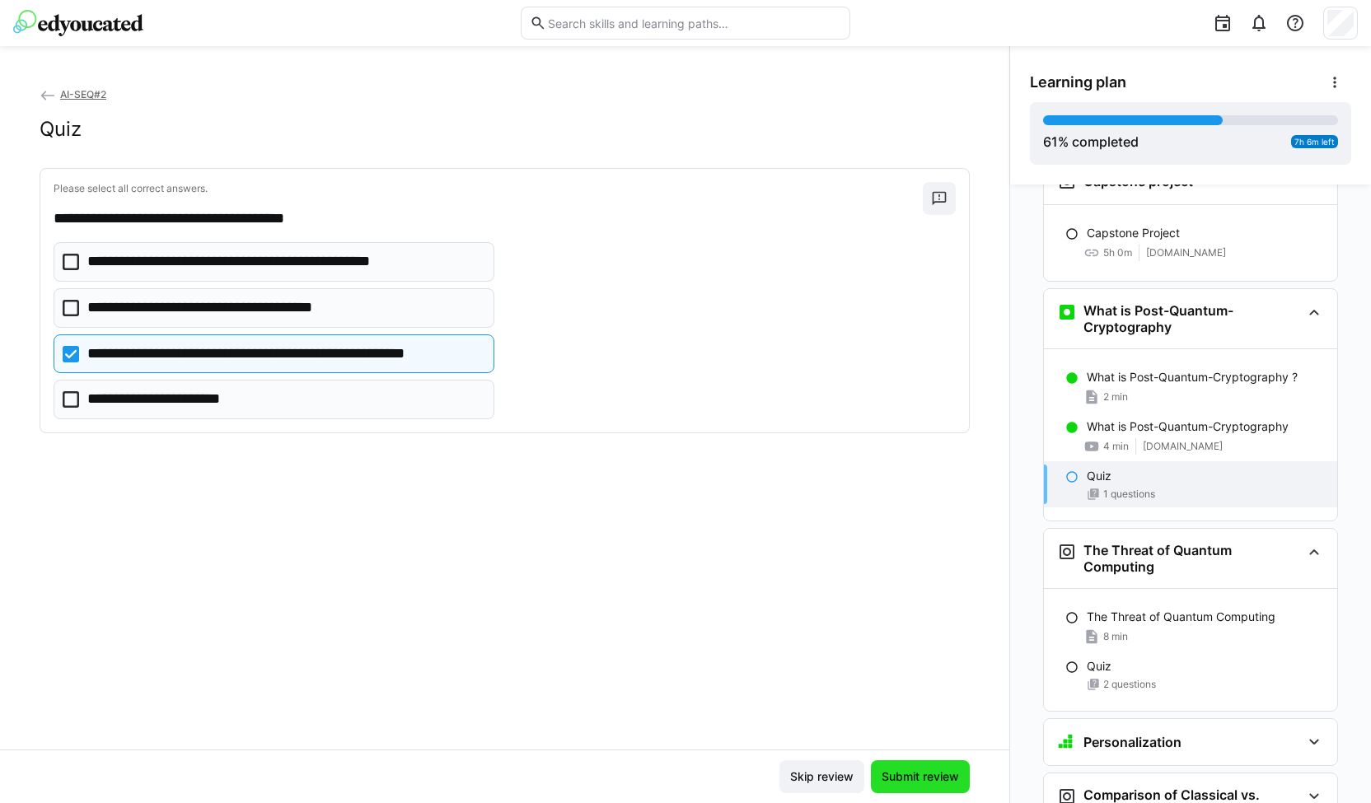
click at [910, 774] on span "Submit review" at bounding box center [920, 777] width 82 height 16
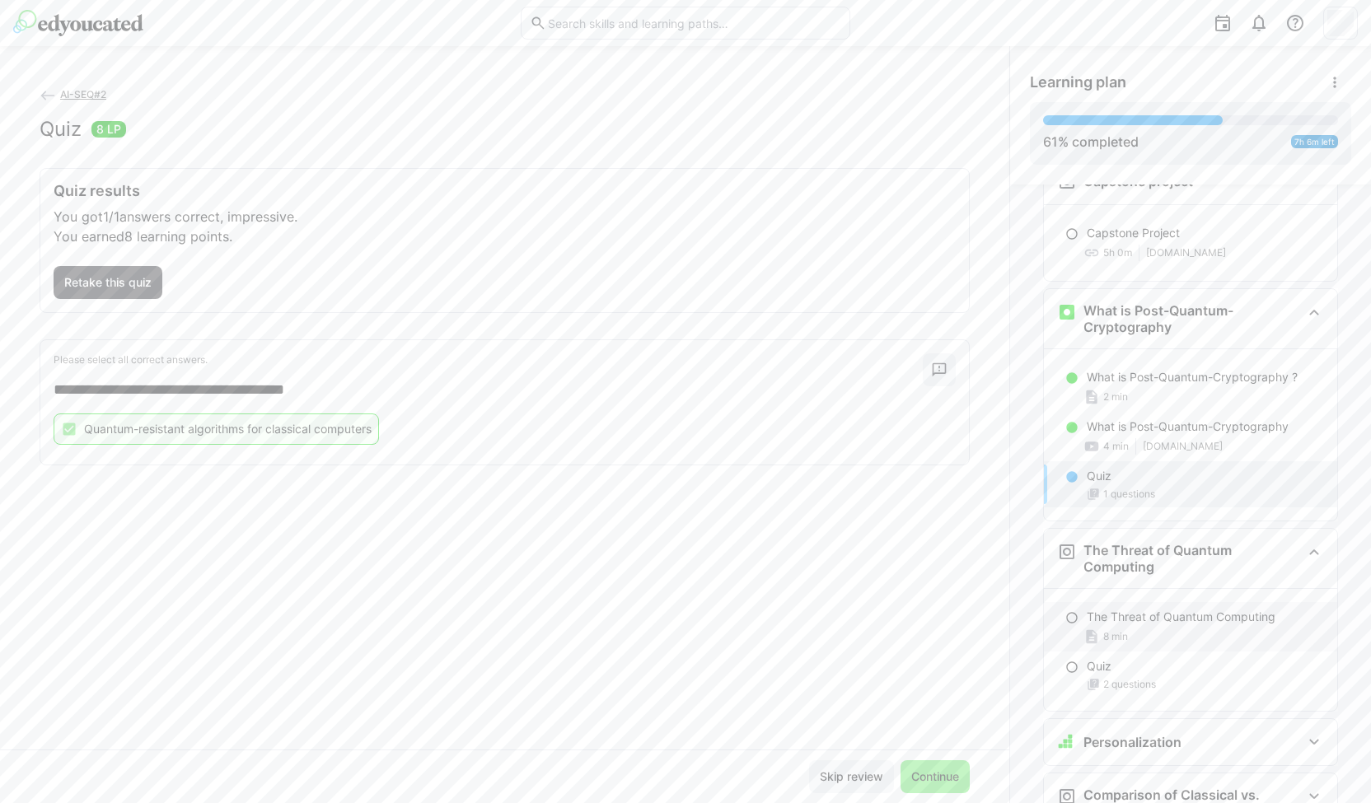
click at [1150, 609] on p "The Threat of Quantum Computing" at bounding box center [1181, 617] width 189 height 16
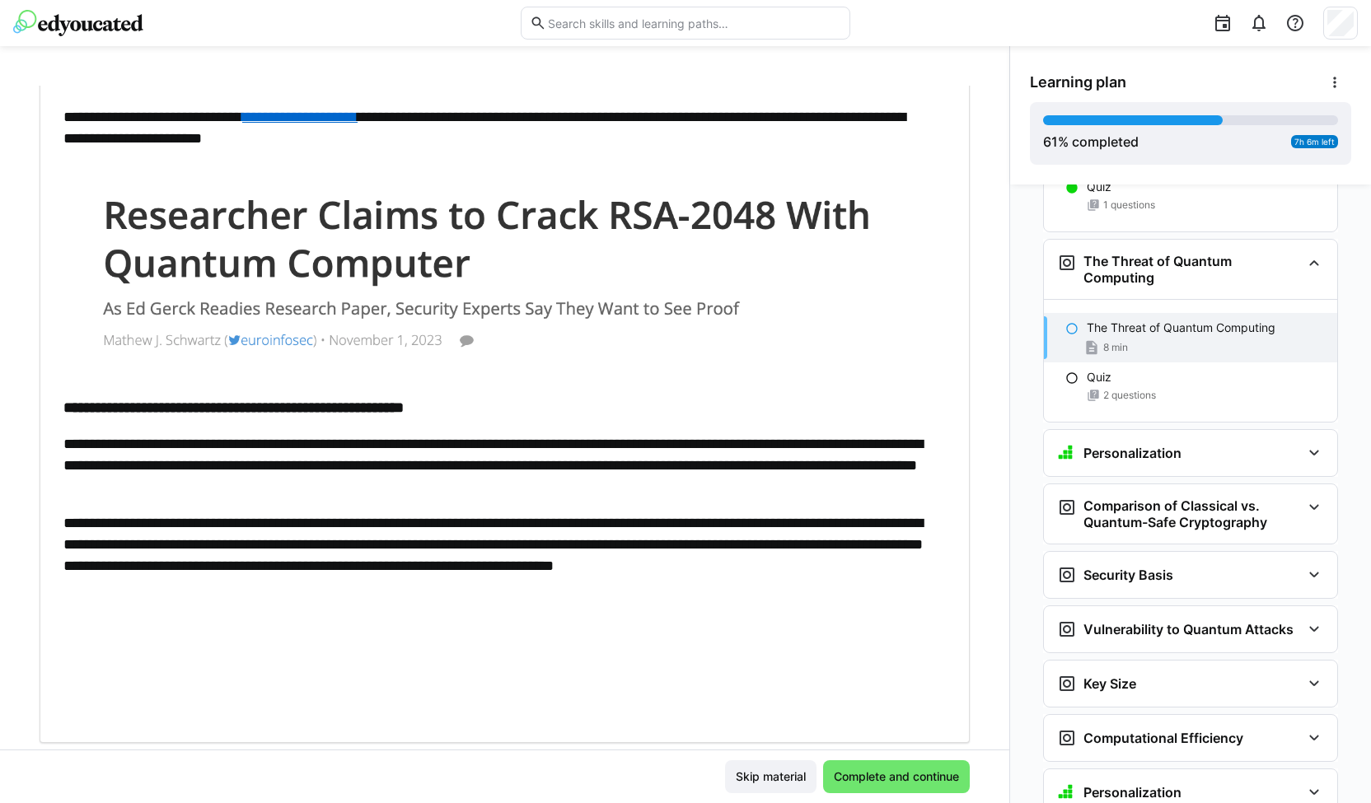
scroll to position [458, 0]
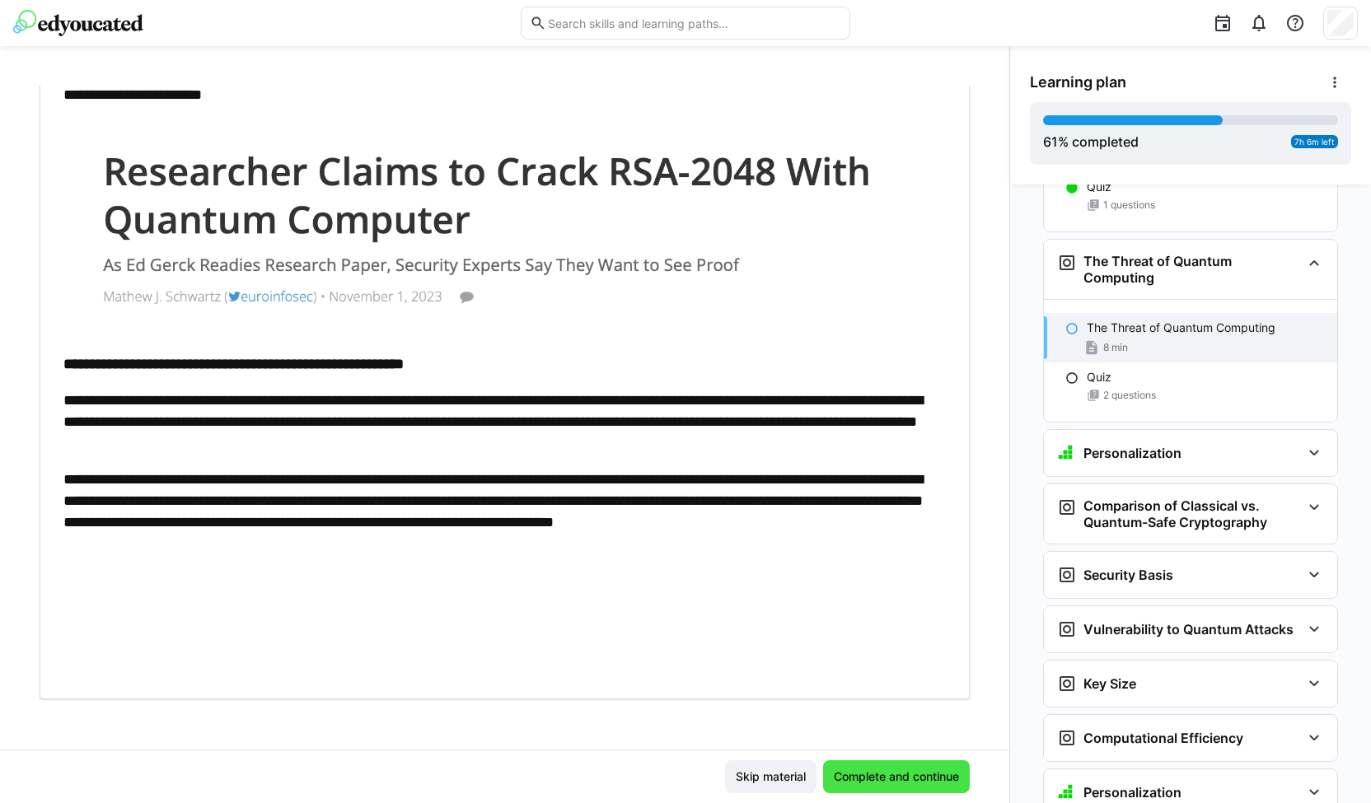
click at [867, 780] on span "Complete and continue" at bounding box center [896, 777] width 130 height 16
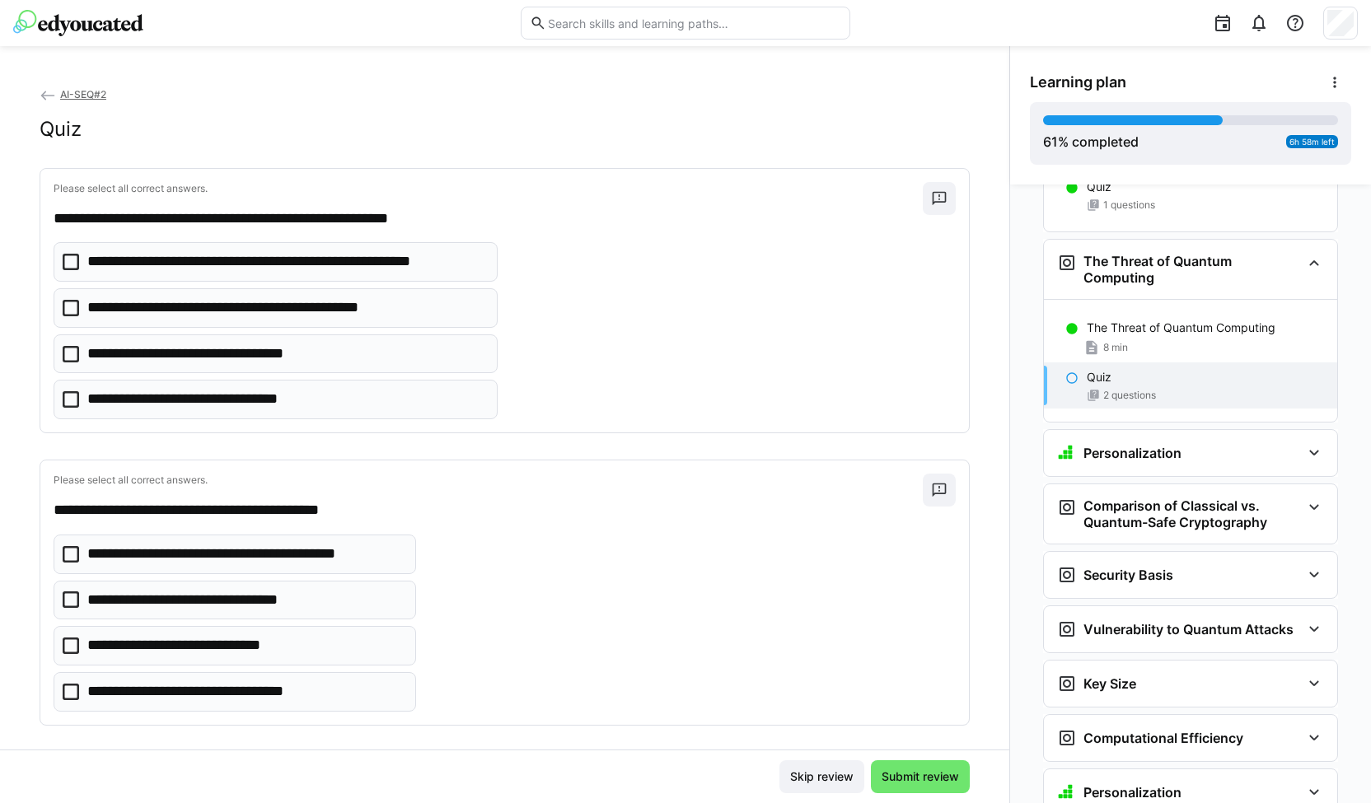
click at [109, 686] on p "**********" at bounding box center [212, 691] width 251 height 21
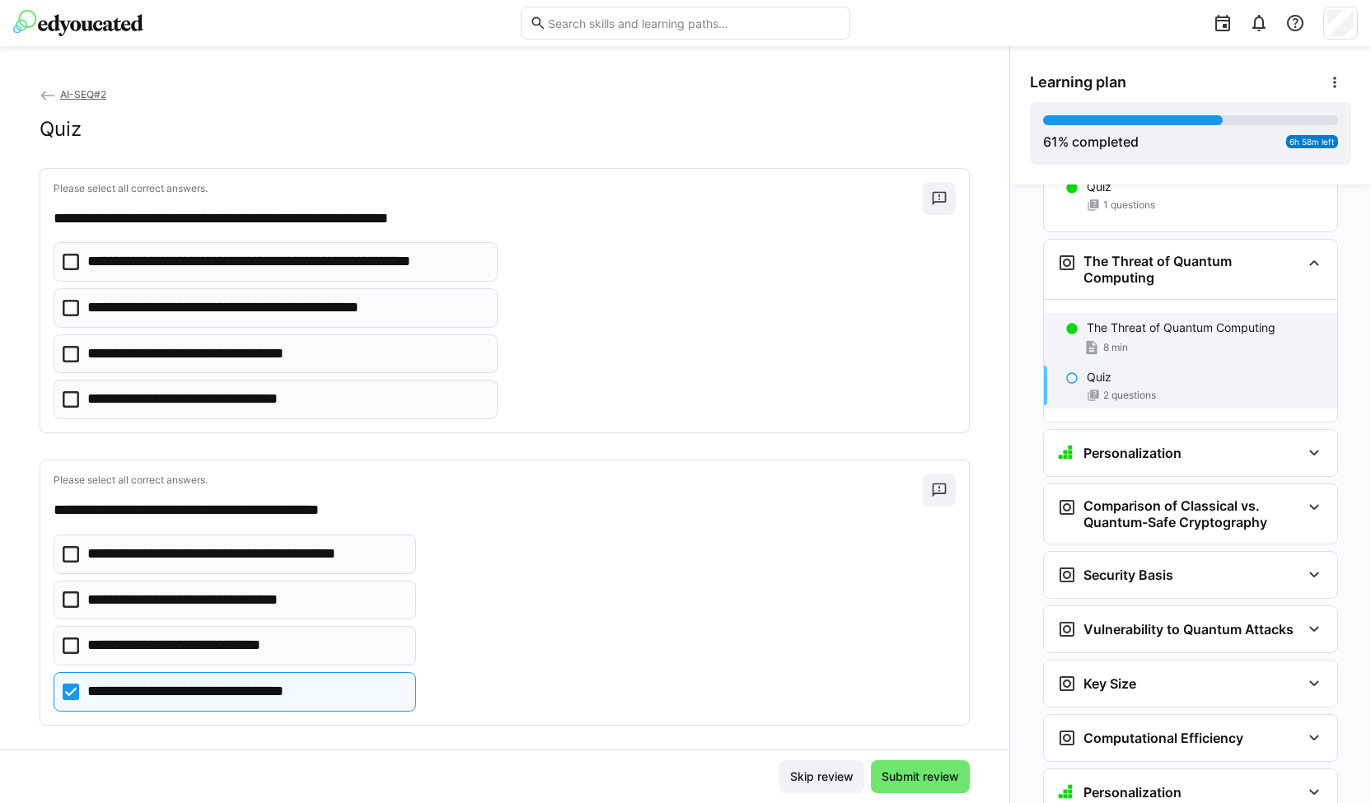
click at [1158, 339] on div "8 min" at bounding box center [1205, 347] width 237 height 16
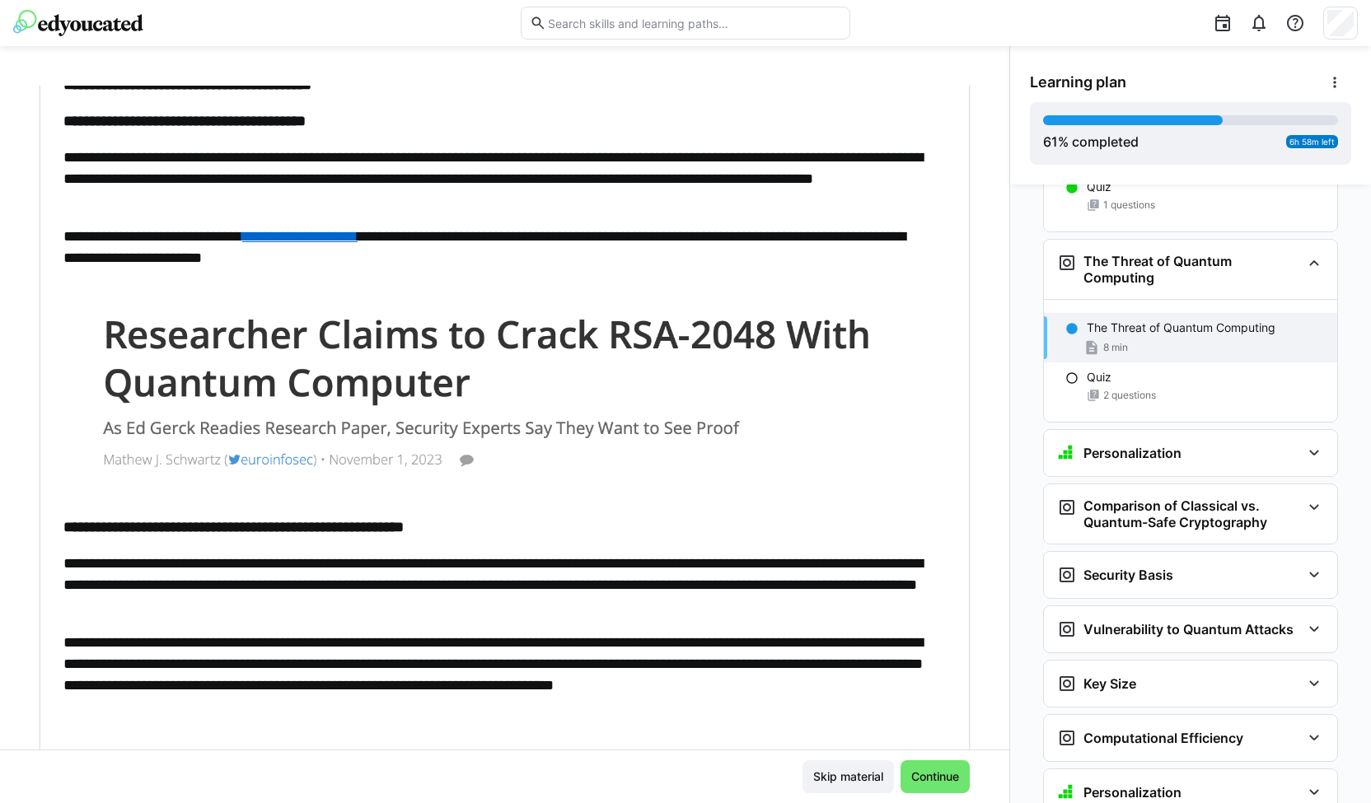
scroll to position [293, 0]
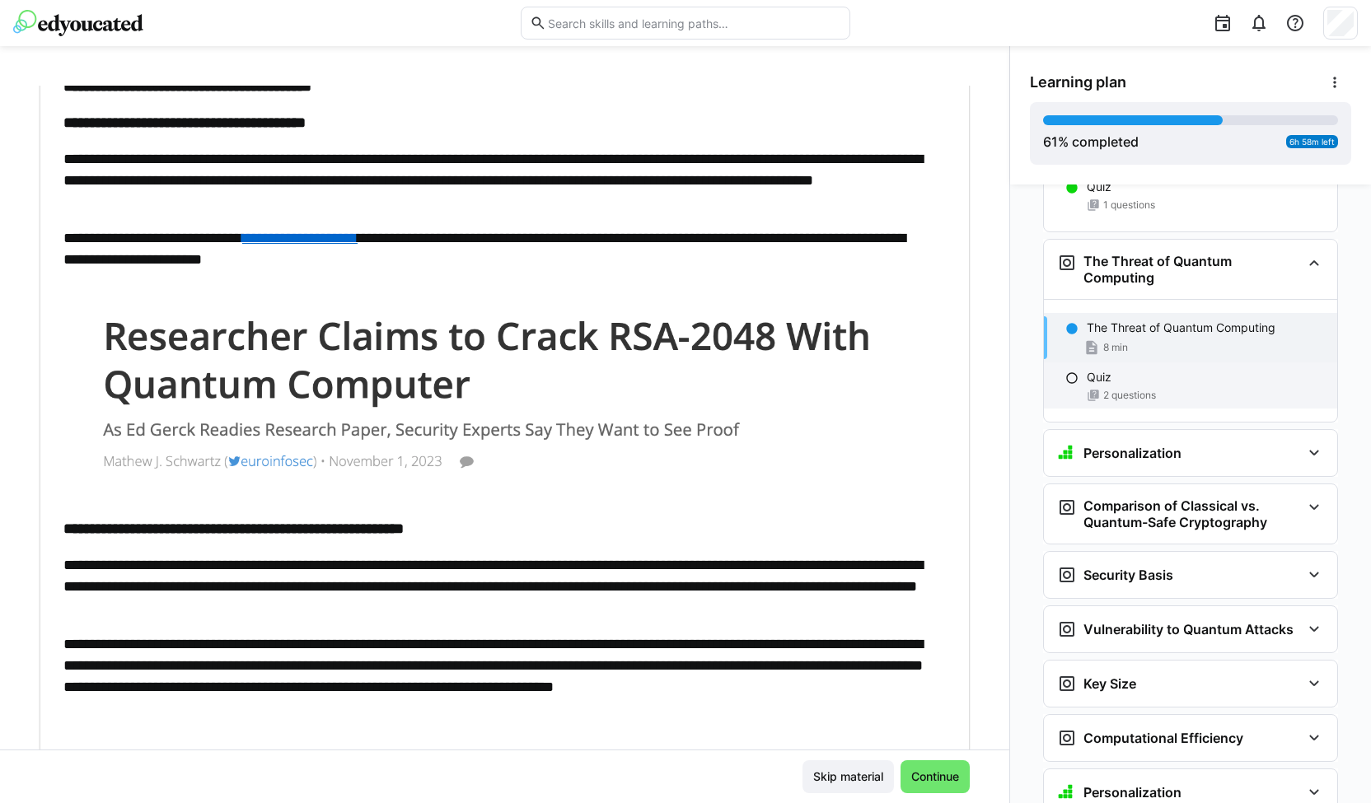
click at [1143, 389] on span "2 questions" at bounding box center [1129, 395] width 53 height 13
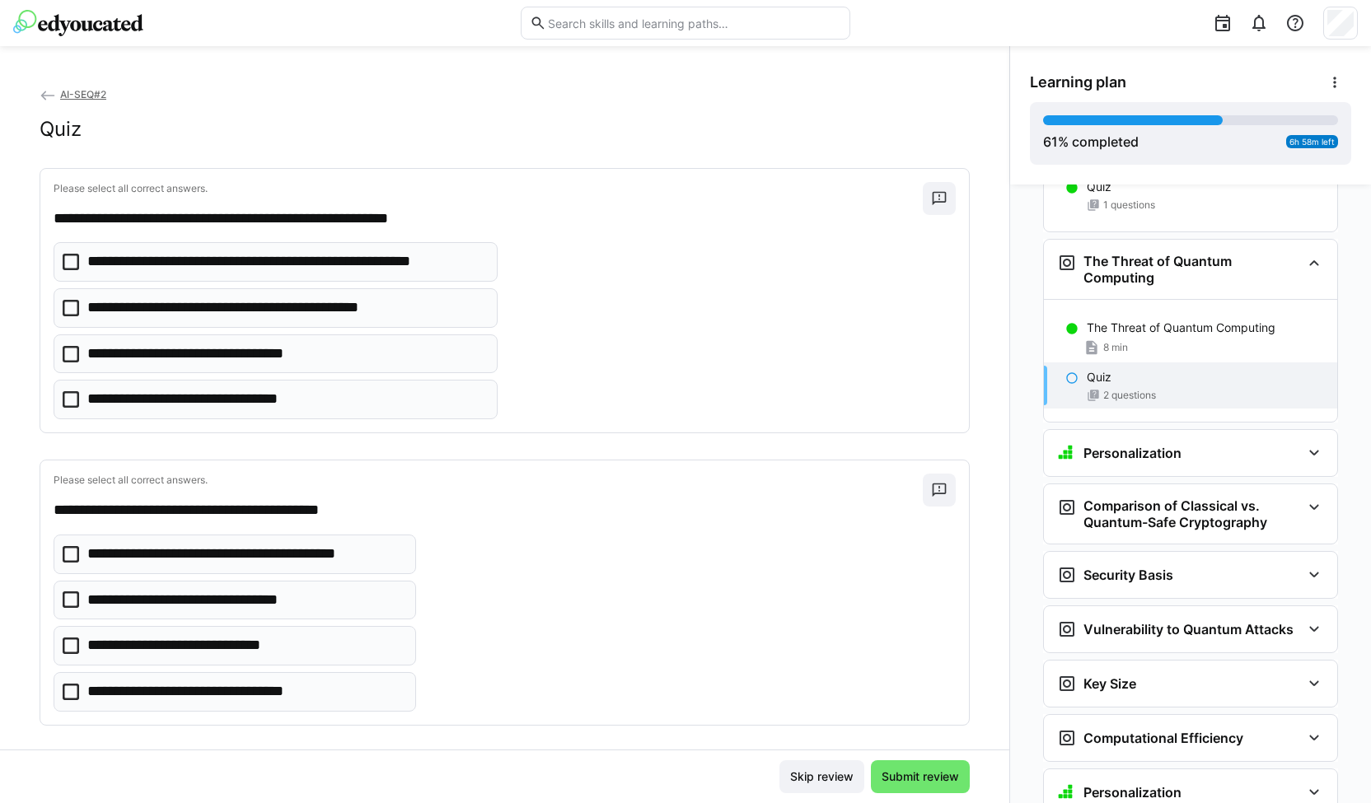
click at [81, 545] on eds-checkbox "**********" at bounding box center [235, 555] width 363 height 40
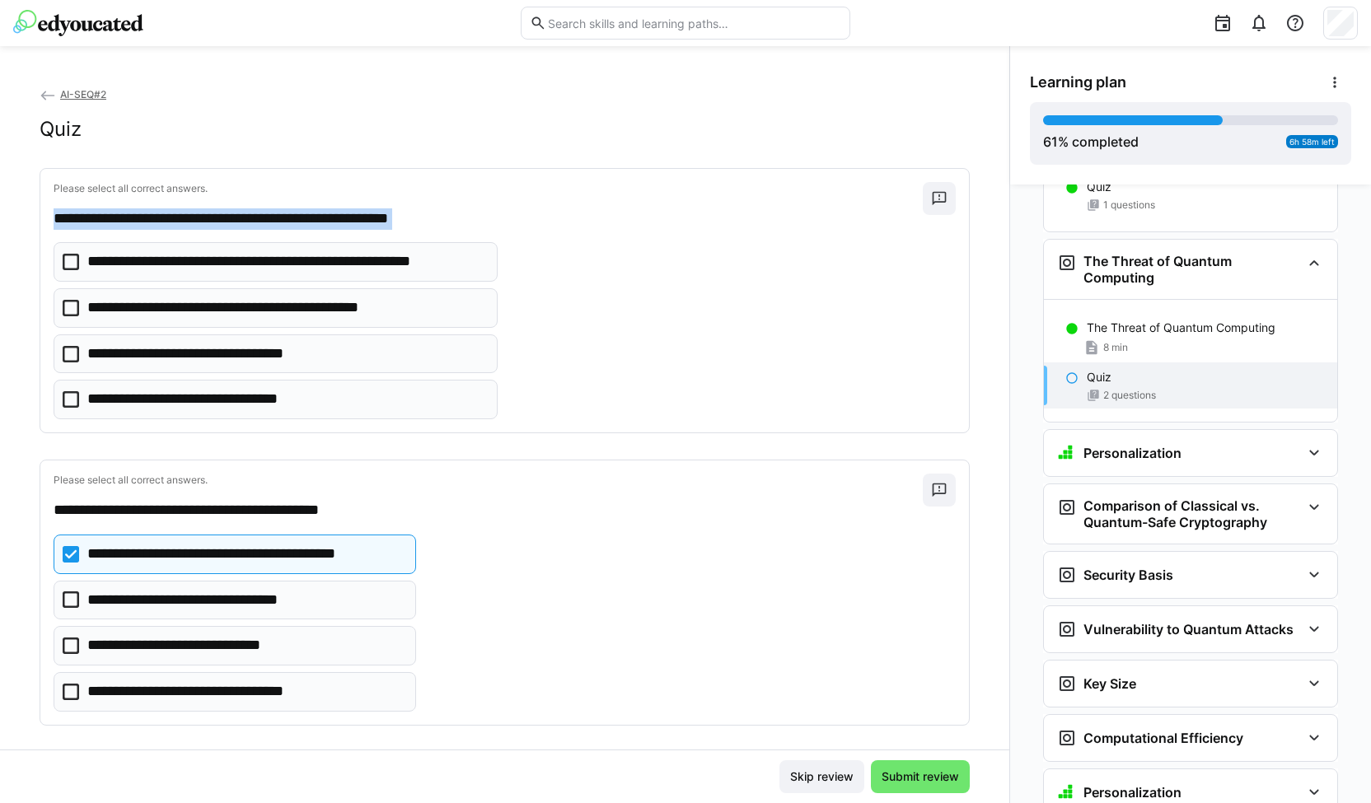
drag, startPoint x: 56, startPoint y: 217, endPoint x: 437, endPoint y: 405, distance: 424.5
click at [437, 405] on div "**********" at bounding box center [504, 301] width 929 height 264
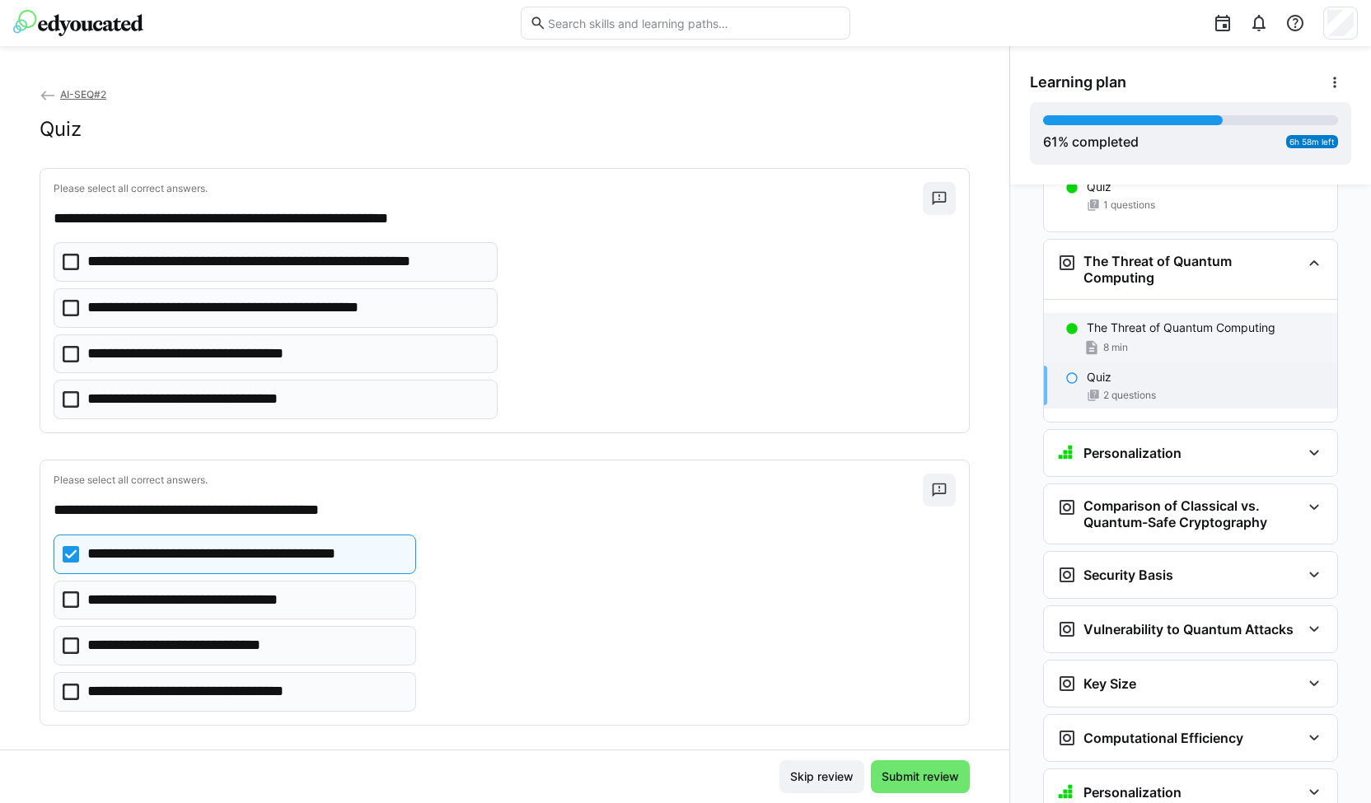
click at [1167, 339] on div "8 min" at bounding box center [1205, 347] width 237 height 16
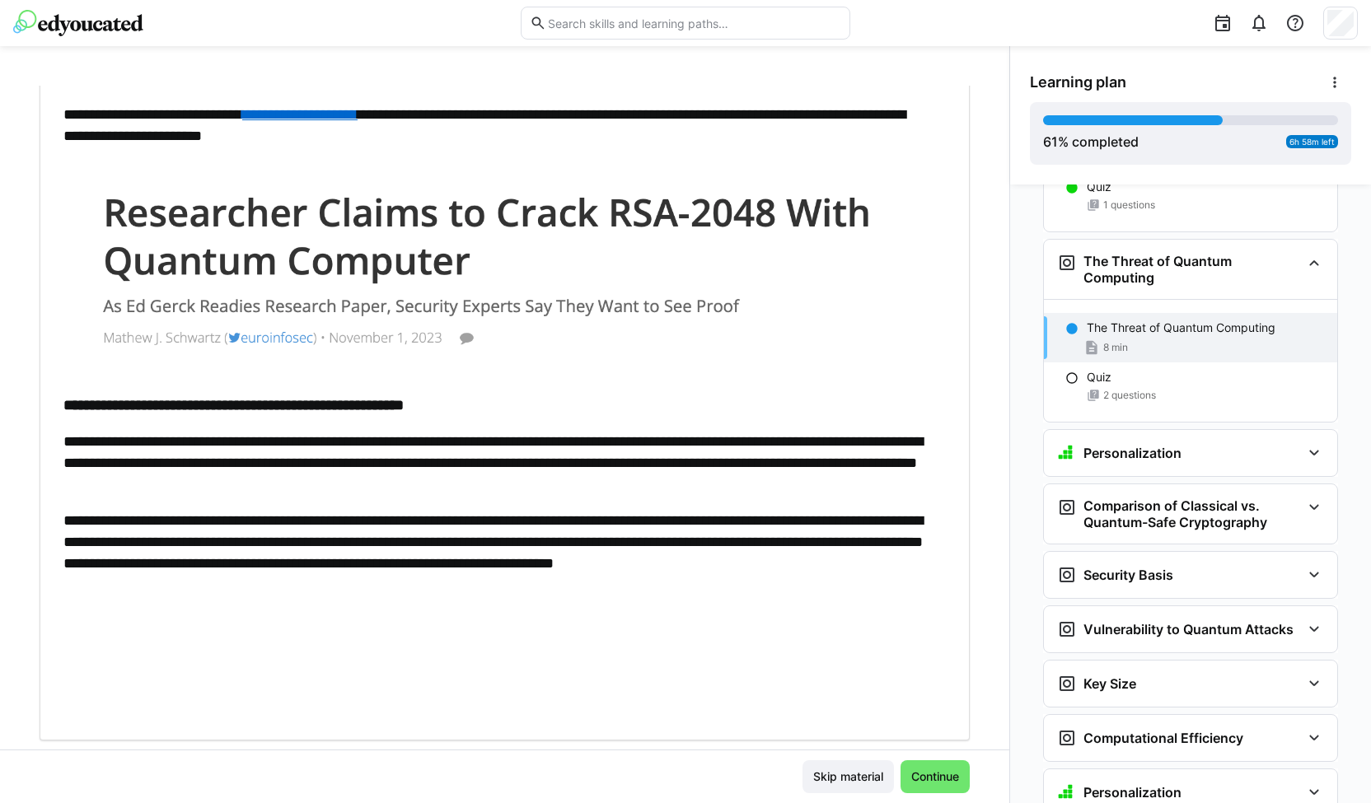
scroll to position [418, 0]
click at [1126, 369] on div "Quiz" at bounding box center [1205, 377] width 237 height 16
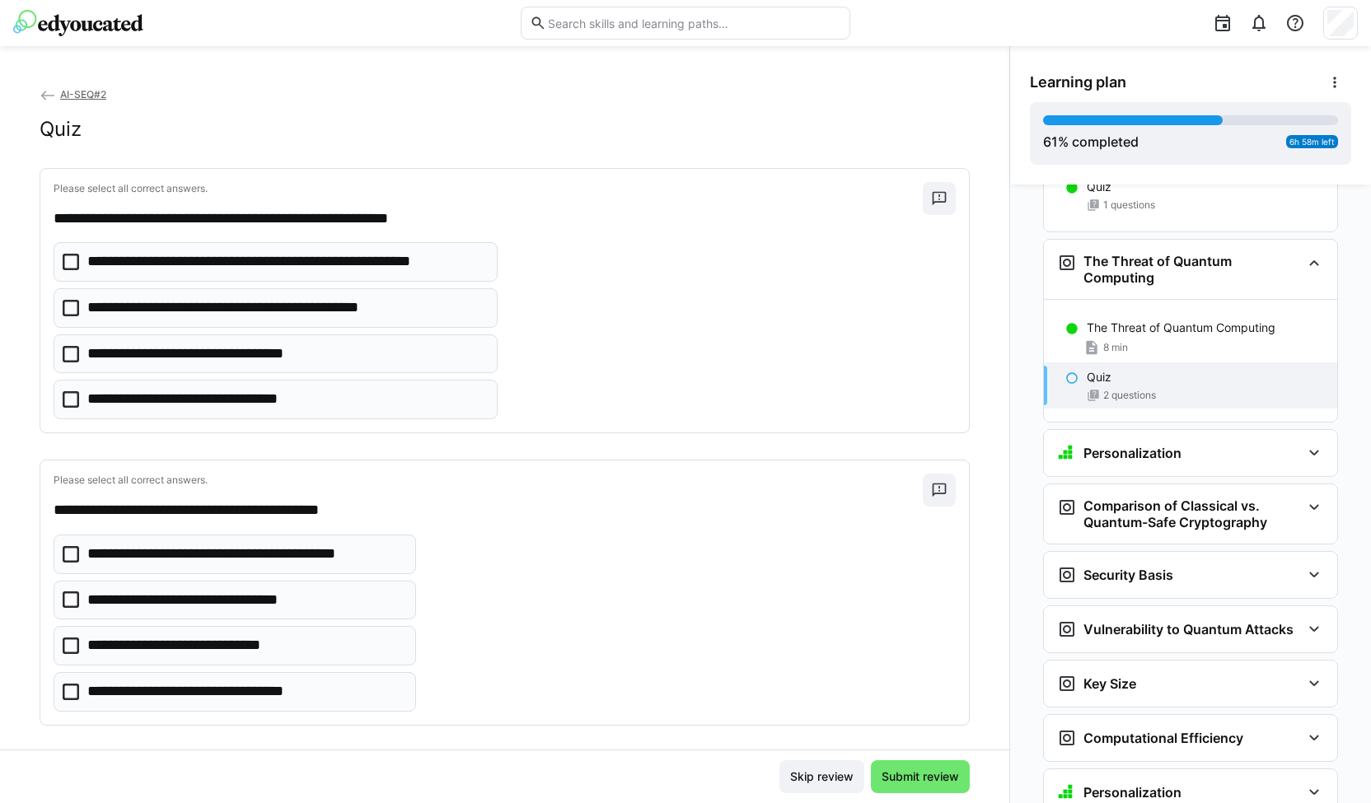
click at [181, 252] on p "**********" at bounding box center [286, 261] width 398 height 21
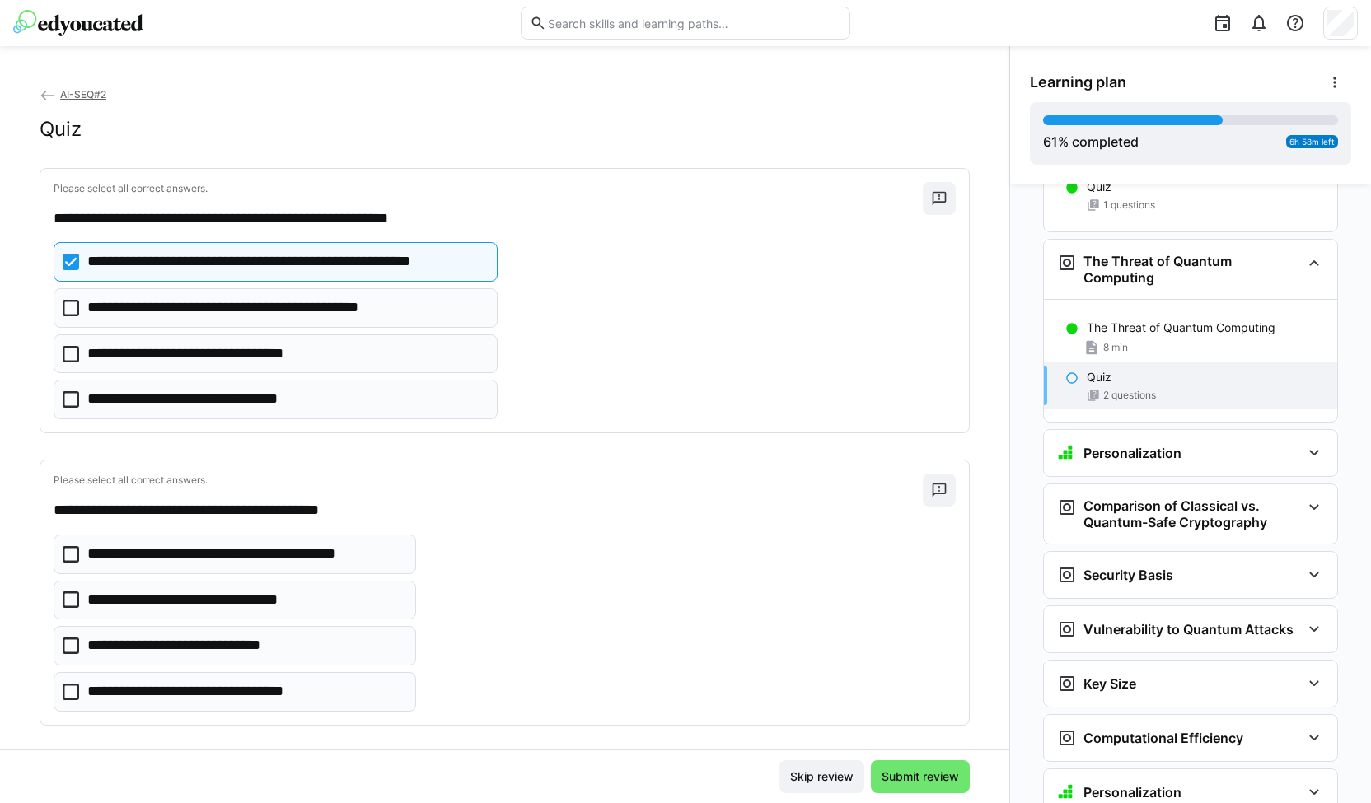
click at [358, 550] on p "**********" at bounding box center [245, 554] width 316 height 21
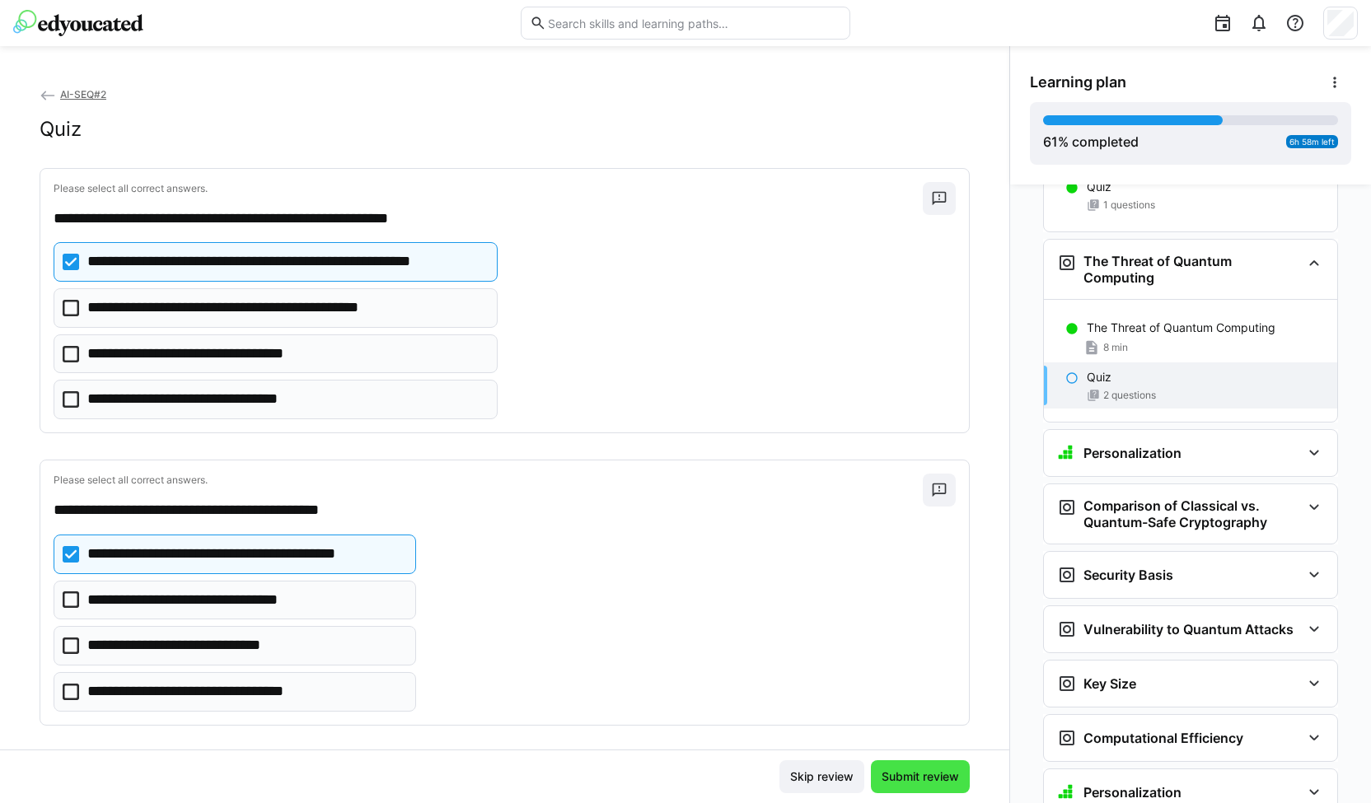
click at [923, 780] on span "Submit review" at bounding box center [920, 777] width 82 height 16
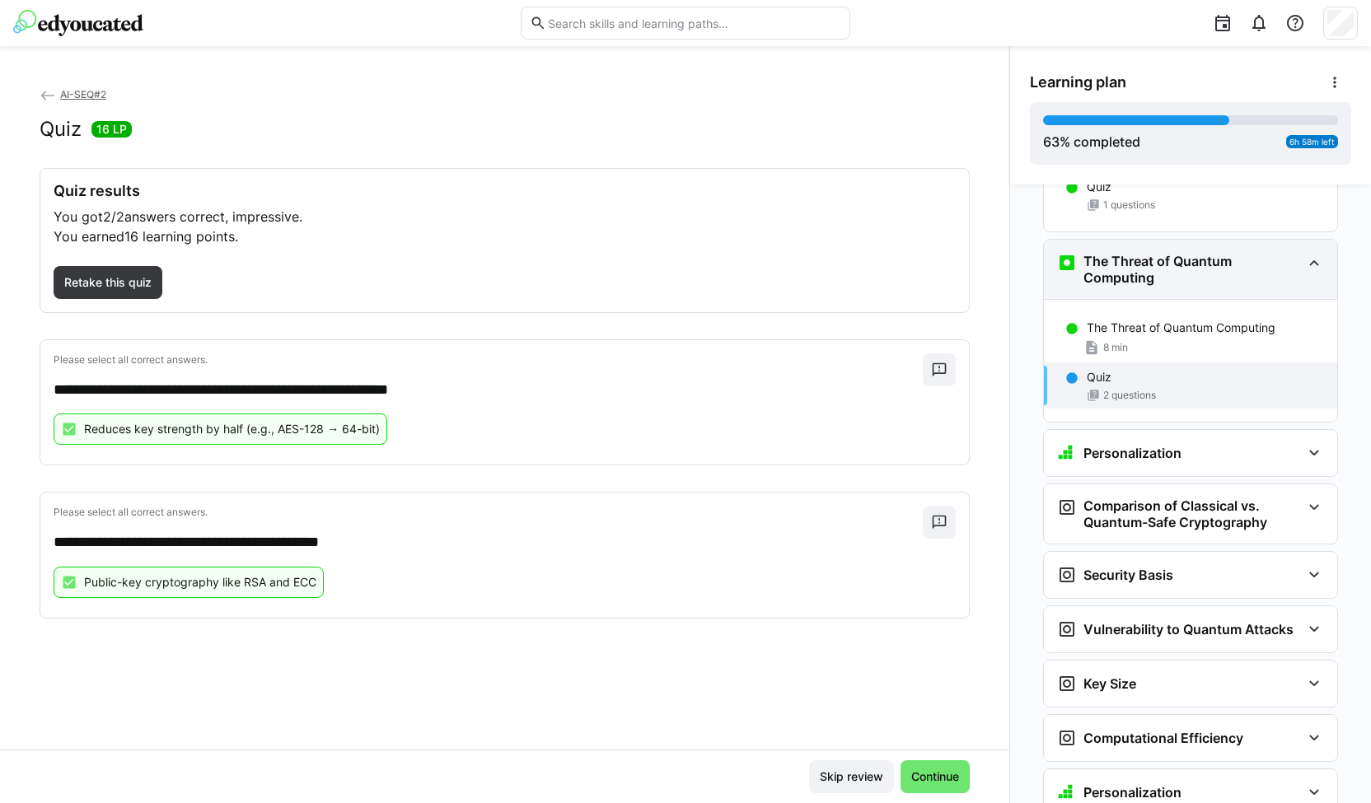
click at [1262, 253] on h3 "The Threat of Quantum Computing" at bounding box center [1193, 269] width 218 height 33
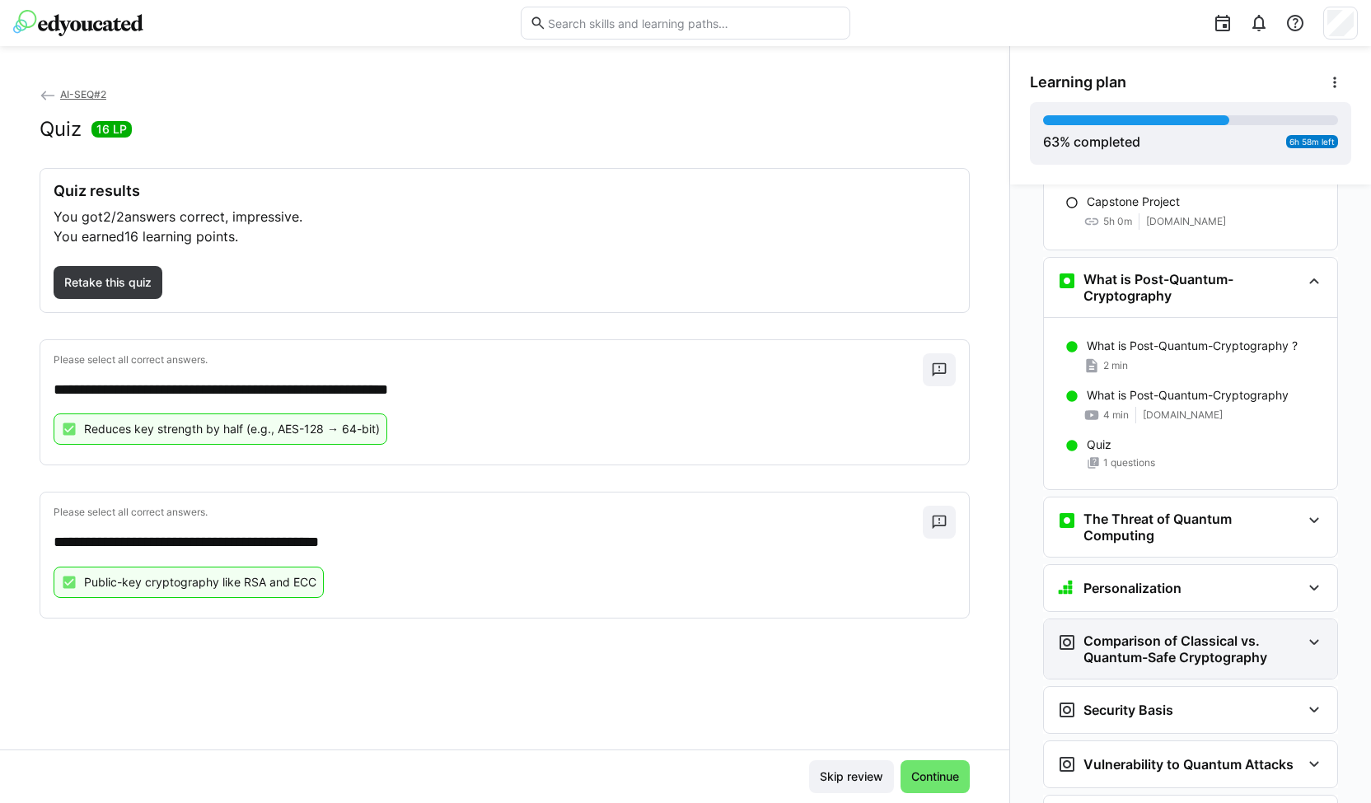
scroll to position [3240, 0]
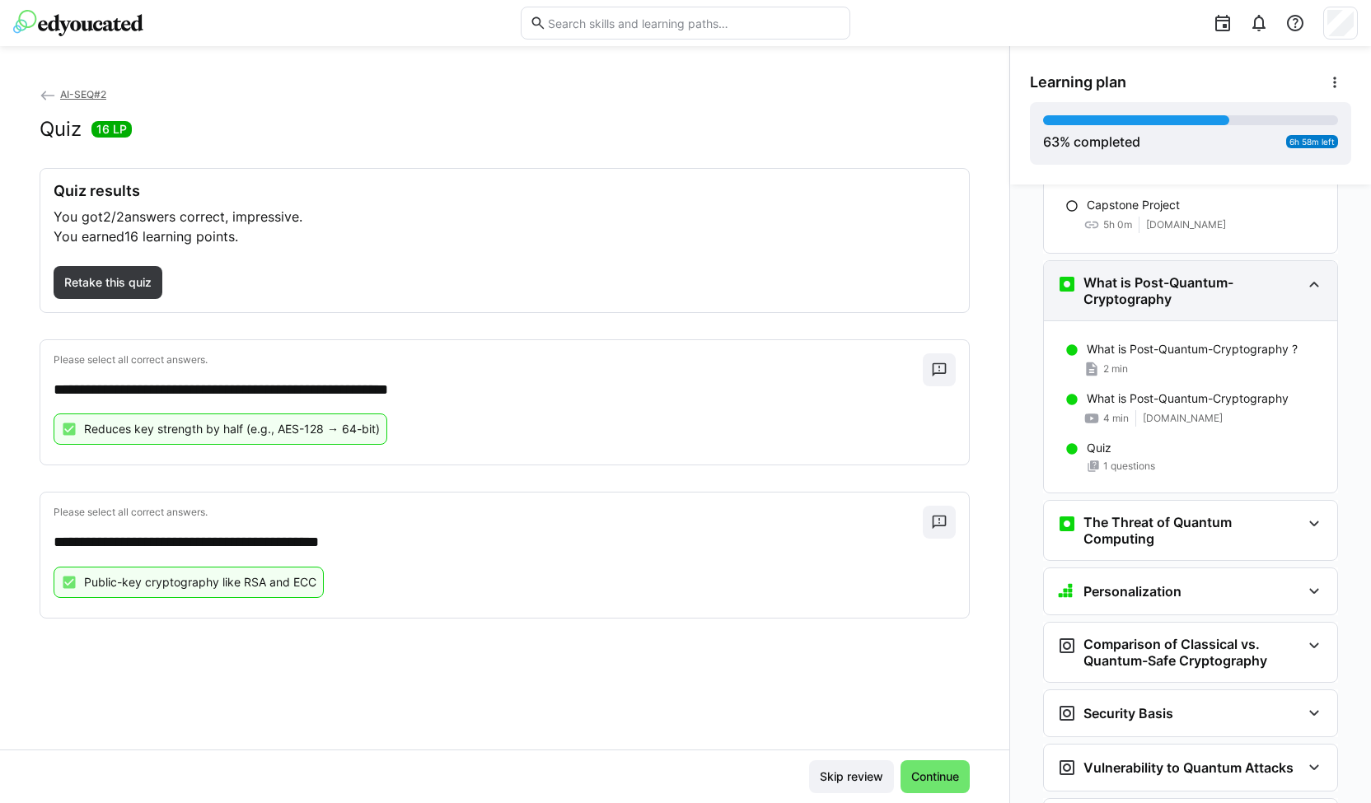
click at [1164, 274] on h3 "What is Post-Quantum-Cryptography" at bounding box center [1193, 290] width 218 height 33
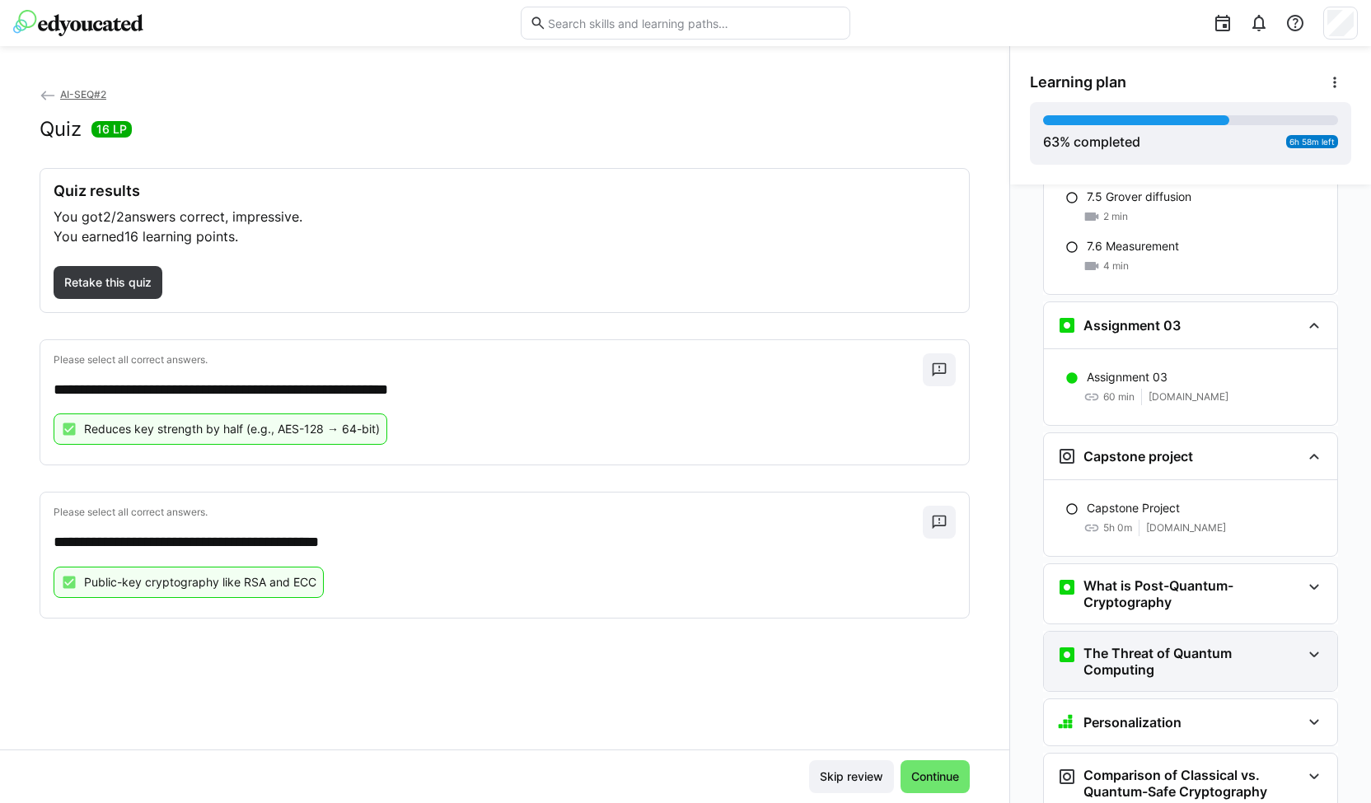
click at [1149, 317] on h3 "Assignment 03" at bounding box center [1132, 325] width 97 height 16
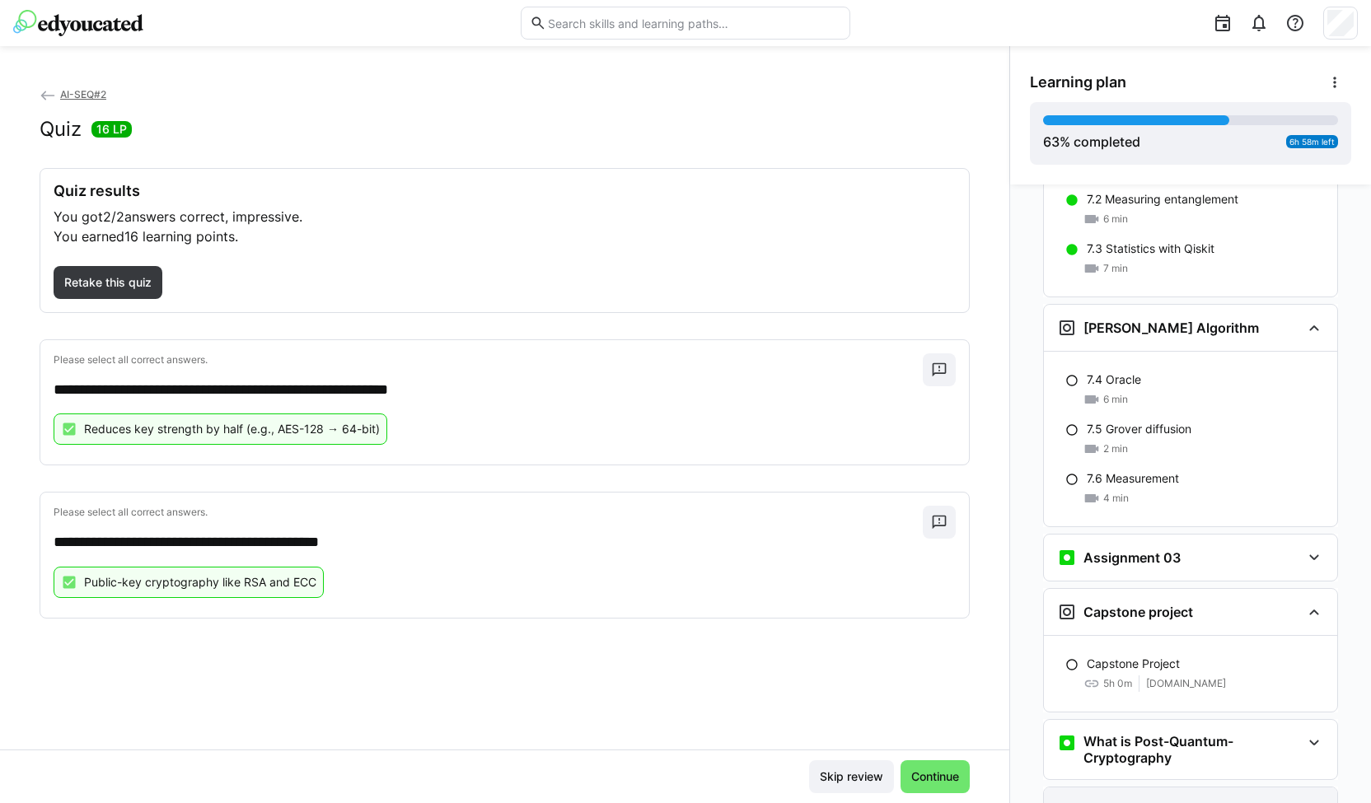
scroll to position [2701, 0]
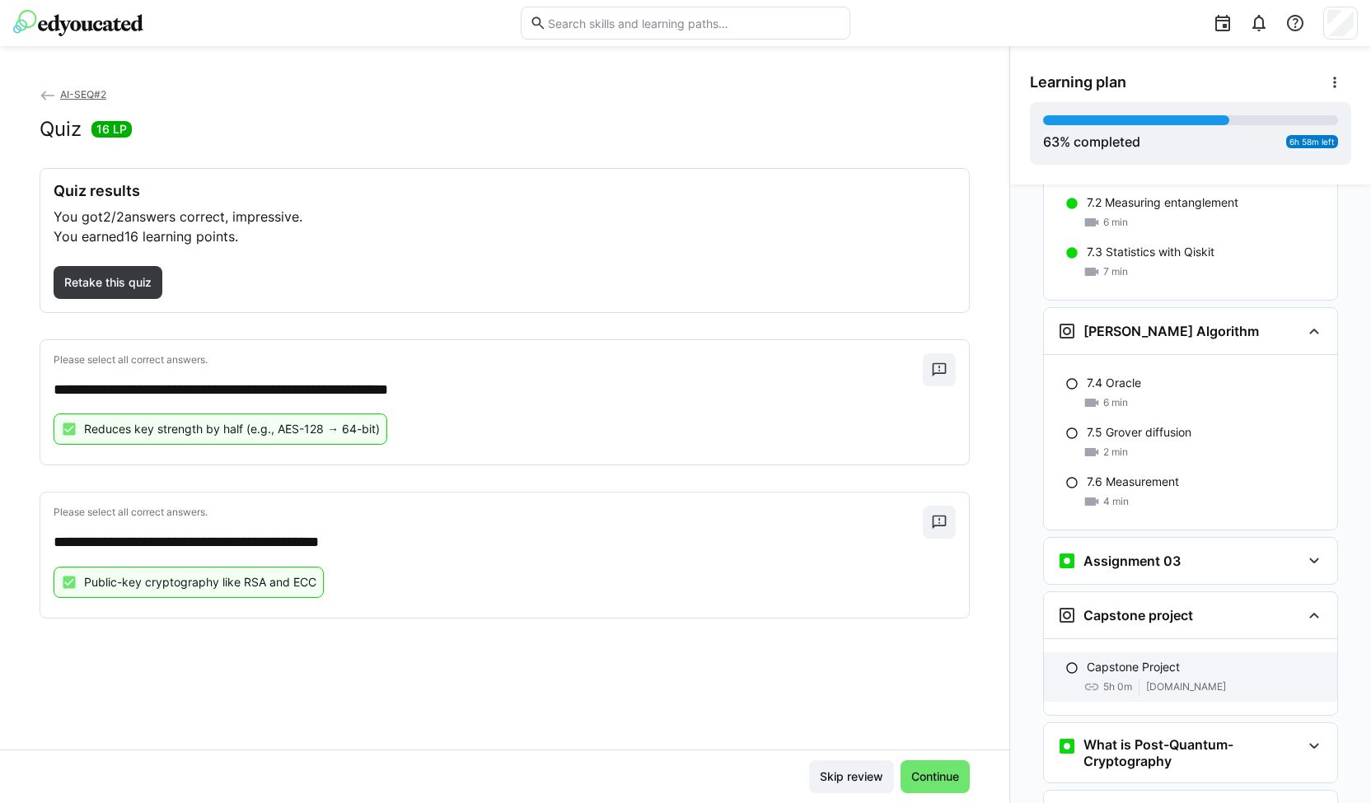
click at [1123, 659] on p "Capstone Project" at bounding box center [1133, 667] width 93 height 16
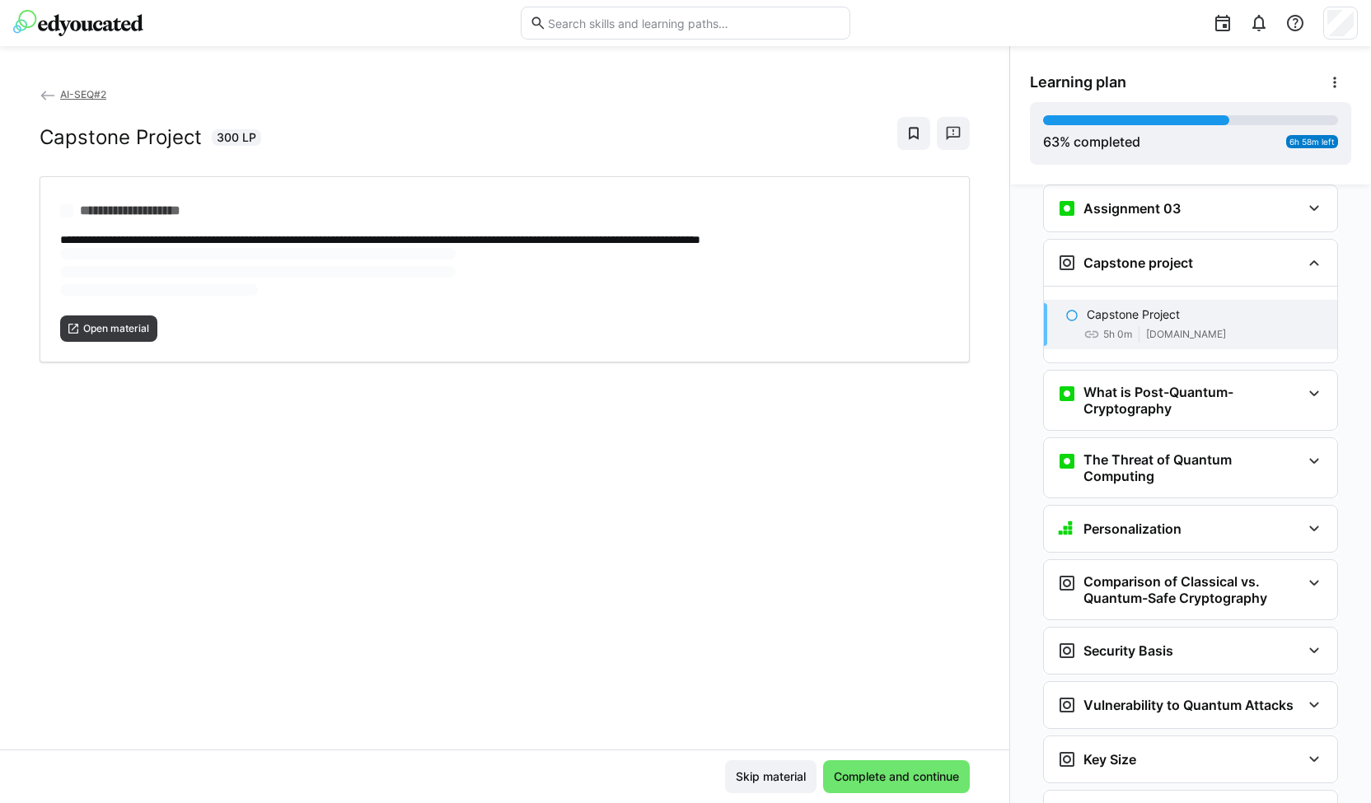
scroll to position [3054, 0]
click at [105, 272] on span "Open material" at bounding box center [116, 274] width 69 height 13
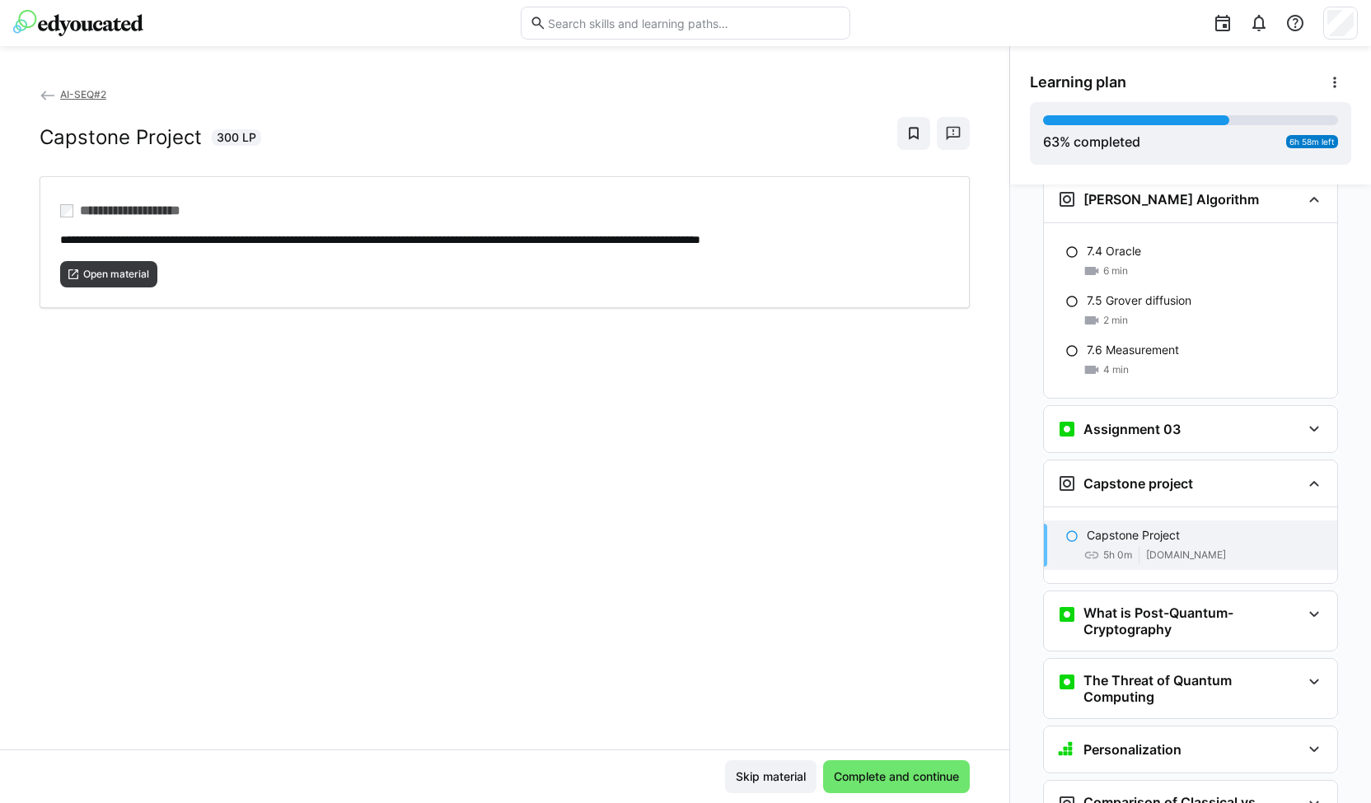
scroll to position [2793, 0]
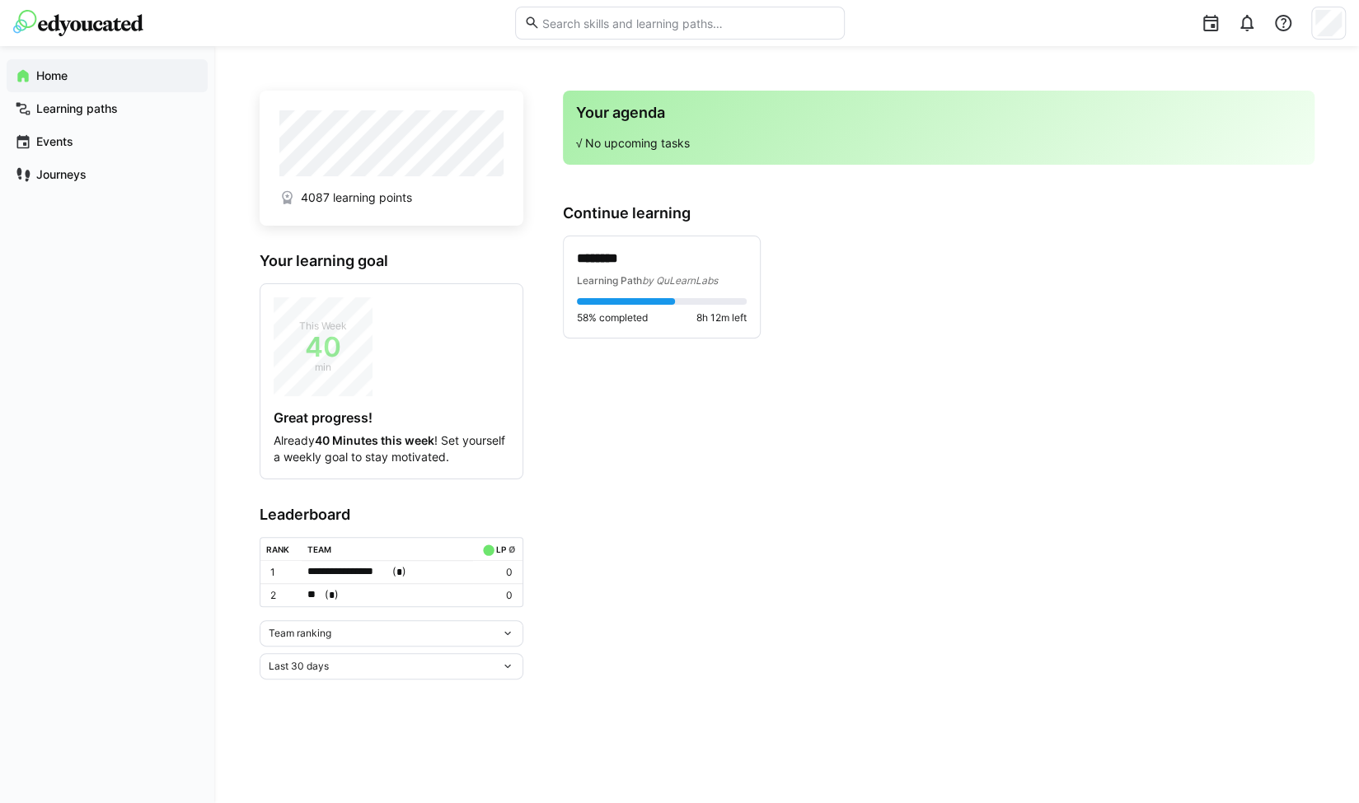
click at [323, 683] on div "**********" at bounding box center [787, 425] width 1055 height 678
click at [344, 654] on div "Last 30 days" at bounding box center [392, 666] width 264 height 26
click at [331, 625] on div "All time" at bounding box center [391, 628] width 244 height 13
click at [329, 627] on span "Team ranking" at bounding box center [300, 633] width 63 height 13
click at [313, 682] on span "Individual ranking" at bounding box center [391, 691] width 264 height 26
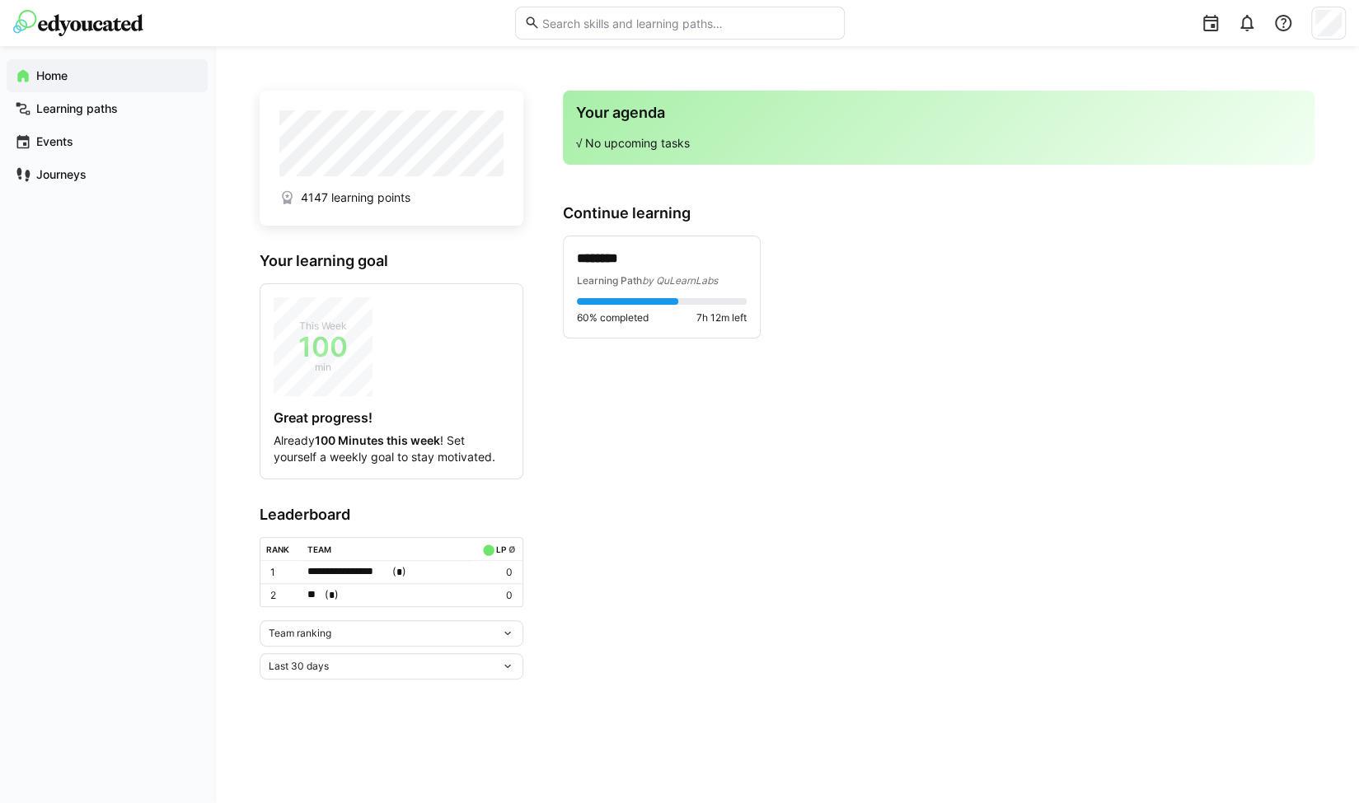
click at [422, 628] on div "Team ranking" at bounding box center [385, 634] width 232 height 12
click at [387, 678] on span "Individual ranking" at bounding box center [391, 691] width 264 height 26
click at [371, 759] on div "Last 30 days" at bounding box center [392, 753] width 264 height 26
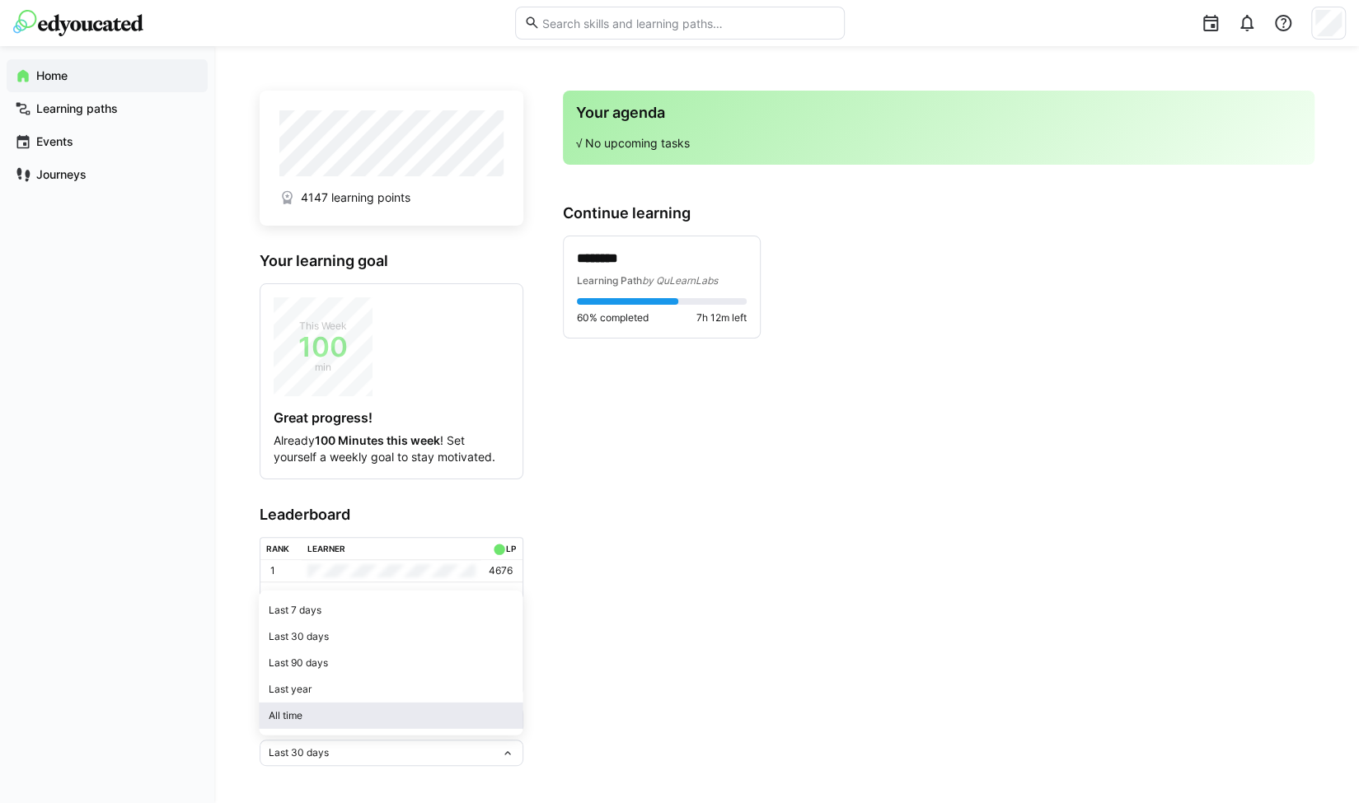
click at [391, 713] on div "All time" at bounding box center [391, 715] width 244 height 13
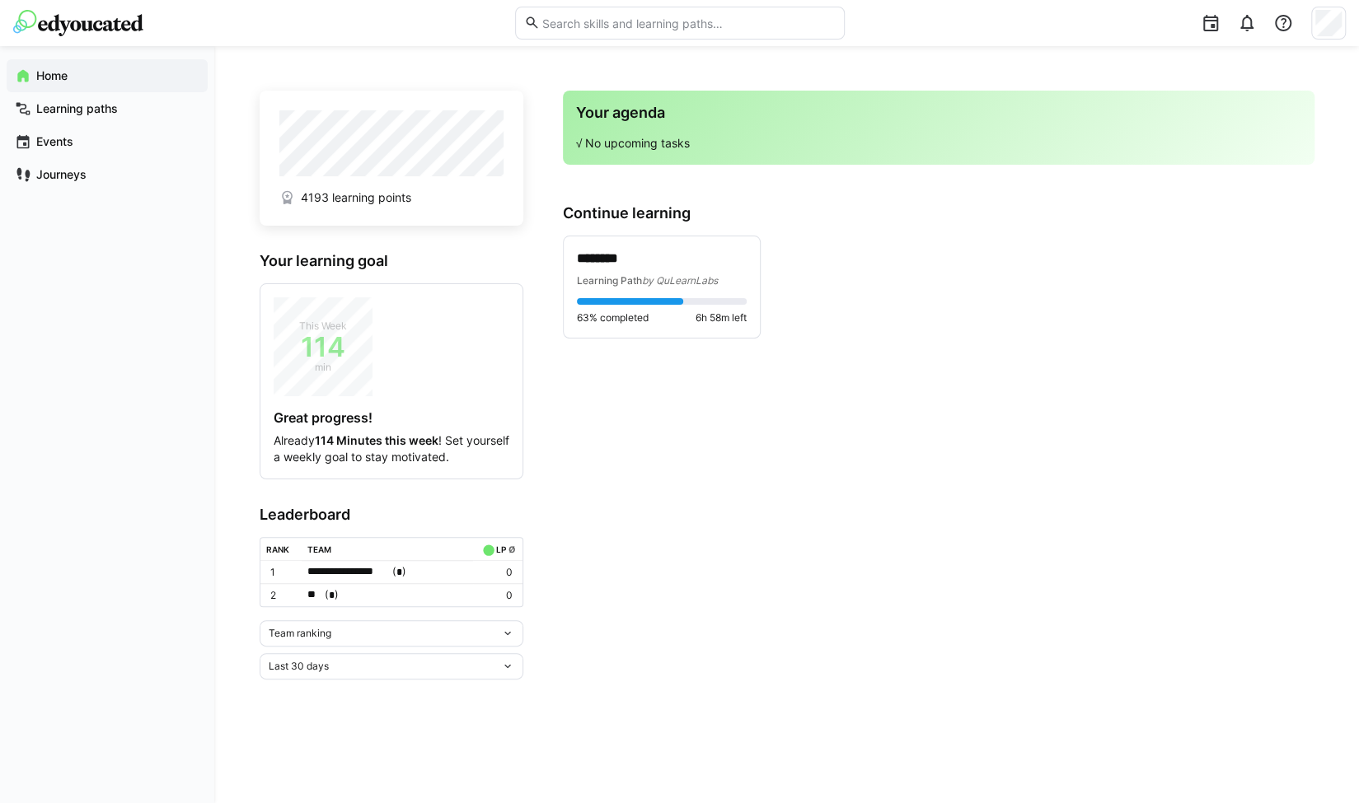
click at [362, 670] on div "Last 30 days" at bounding box center [392, 666] width 264 height 26
click at [371, 630] on div "All time" at bounding box center [391, 628] width 244 height 13
click at [379, 634] on div "Team ranking" at bounding box center [385, 634] width 232 height 12
click at [332, 695] on div "Individual ranking" at bounding box center [391, 691] width 244 height 13
